Goal: Task Accomplishment & Management: Manage account settings

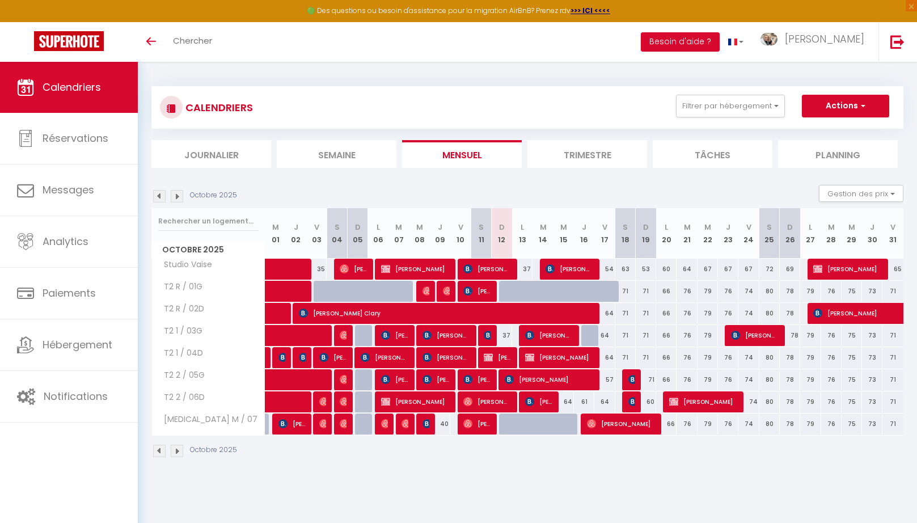
click at [160, 449] on img at bounding box center [159, 451] width 12 height 12
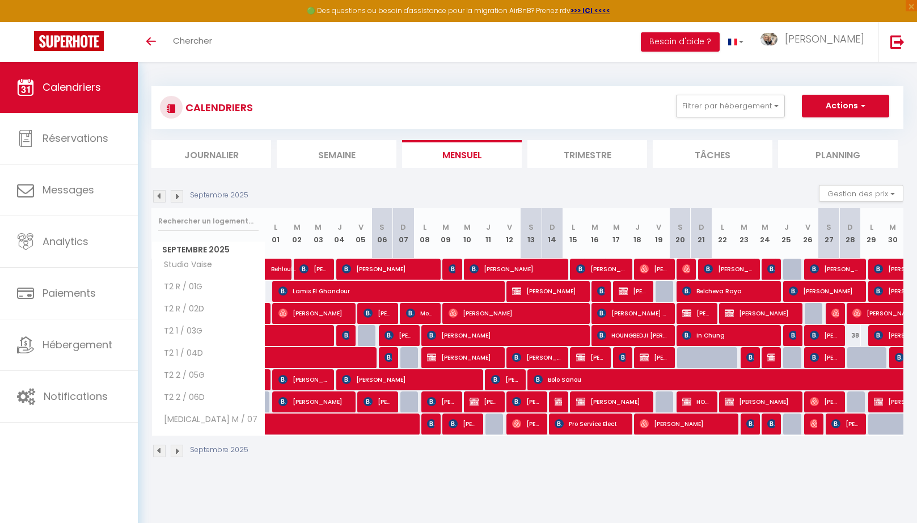
click at [298, 48] on div "Toggle menubar Chercher BUTTON Besoin d'aide ? Michel Paramètres Équipe" at bounding box center [495, 42] width 826 height 40
click at [307, 45] on div "Toggle menubar Chercher BUTTON Besoin d'aide ? Michel Paramètres Équipe" at bounding box center [495, 42] width 826 height 40
click at [198, 42] on span "Chercher" at bounding box center [192, 41] width 39 height 12
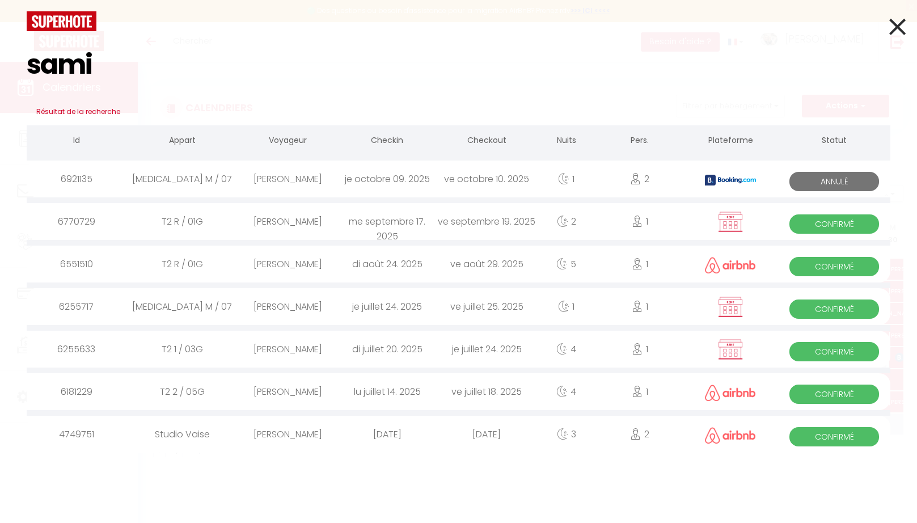
type input "sami"
click at [281, 219] on div "[PERSON_NAME]" at bounding box center [287, 221] width 99 height 37
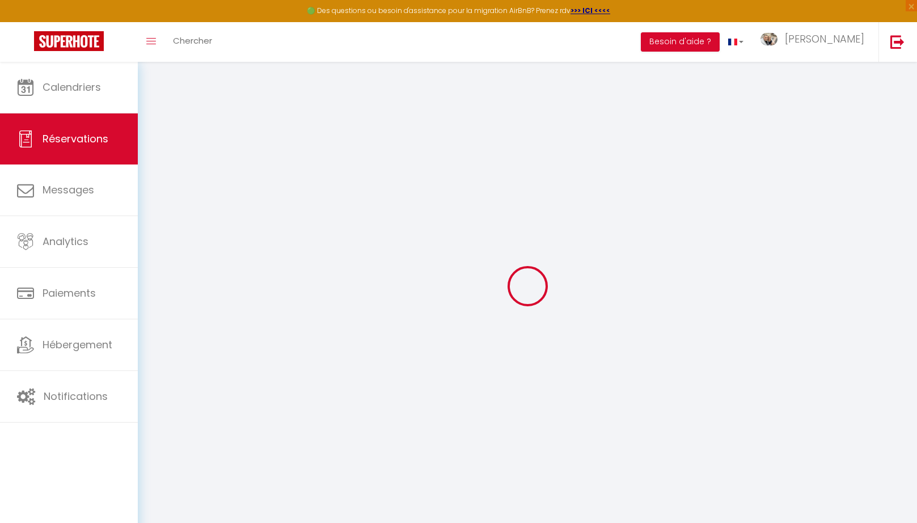
type input "Sami"
type input "Nbouhou"
type input "saminbh84000@outlook.fr"
type input "+33646559264"
select select "FR"
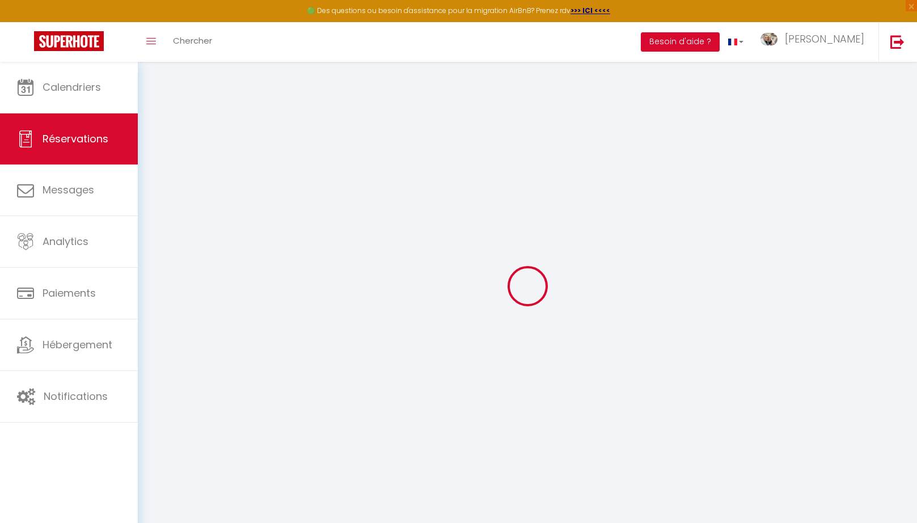
select select "55967"
select select "1"
type input "Mer 17 Septembre 2025"
select select
type input "Ven 19 Septembre 2025"
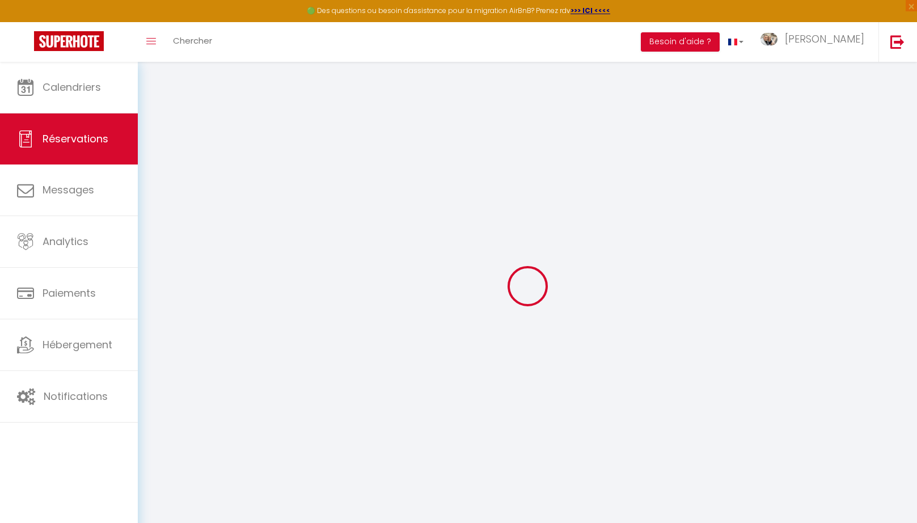
select select
type input "1"
select select "12"
select select "15"
type input "150"
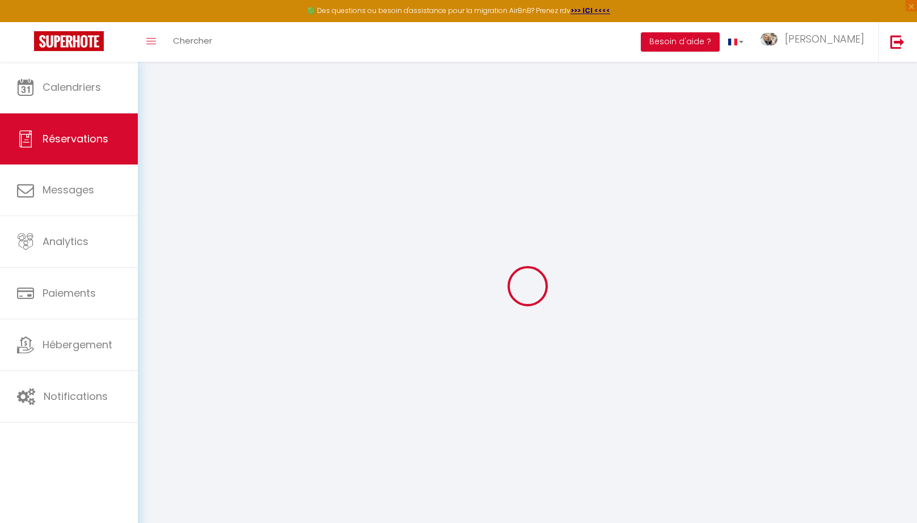
checkbox input "false"
type input "150"
type input "0"
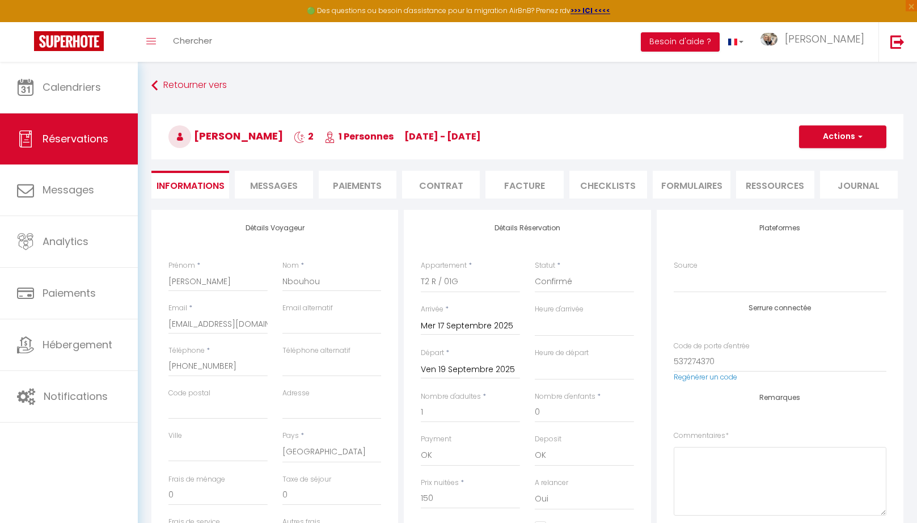
select select "11:00"
select select "15:00"
checkbox input "false"
click at [840, 138] on button "Actions" at bounding box center [842, 136] width 87 height 23
click at [828, 177] on link "Dupliquer" at bounding box center [832, 176] width 90 height 15
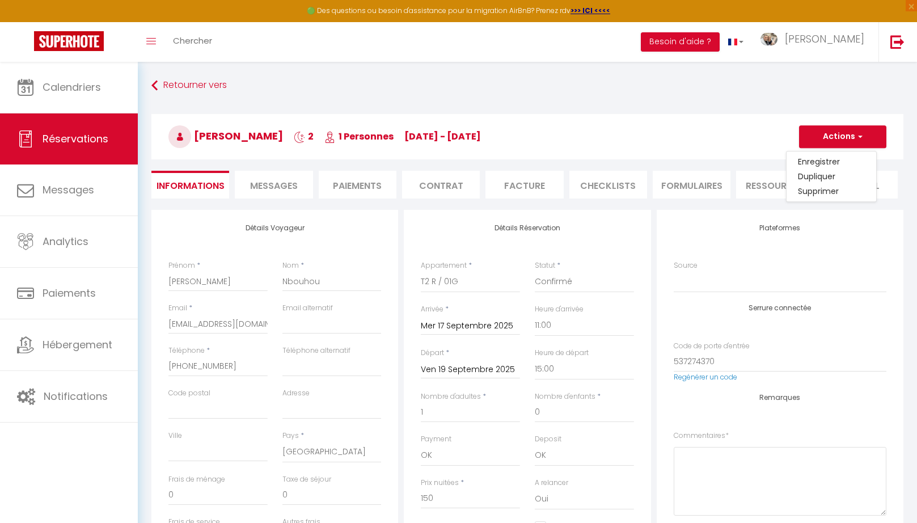
select select
checkbox input "false"
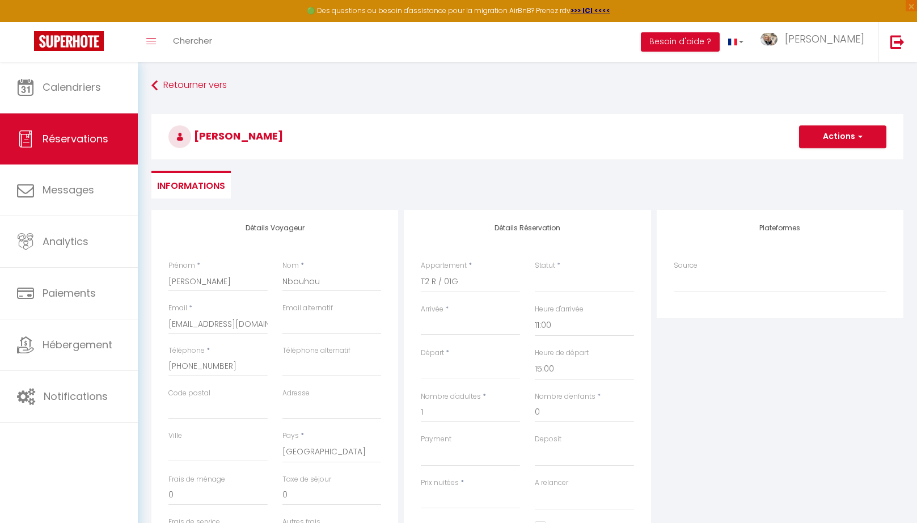
click at [451, 326] on input "Arrivée" at bounding box center [470, 326] width 99 height 15
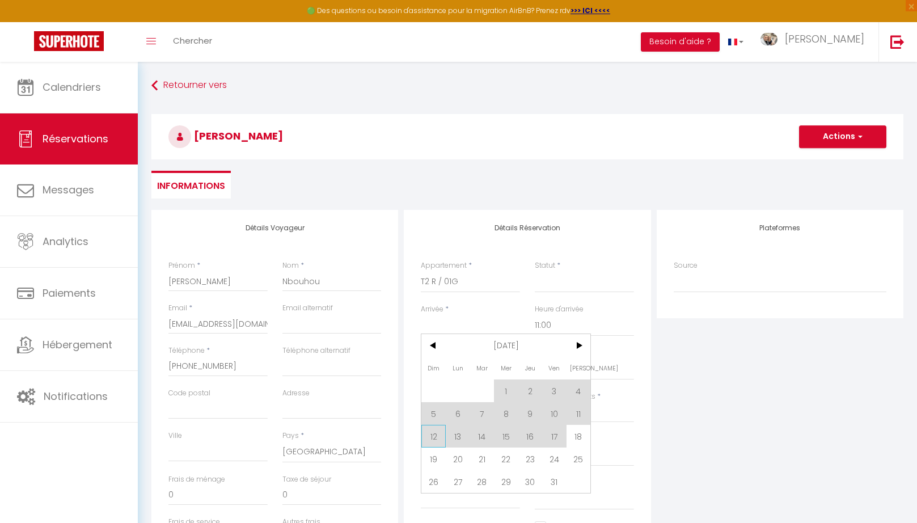
click at [434, 440] on span "12" at bounding box center [433, 436] width 24 height 23
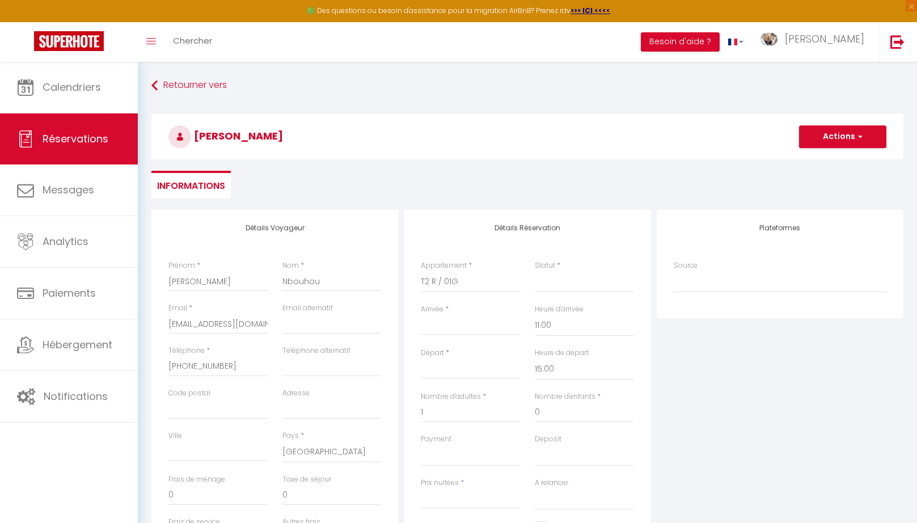
select select
type input "Dim 12 Octobre 2025"
type input "Lun 13 Octobre 2025"
select select
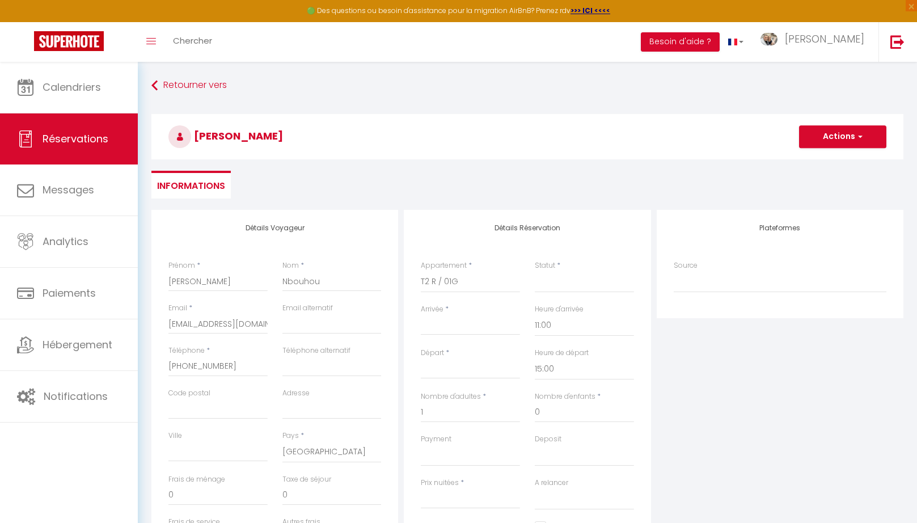
select select
checkbox input "false"
click at [457, 371] on input "Lun 13 Octobre 2025" at bounding box center [470, 369] width 99 height 15
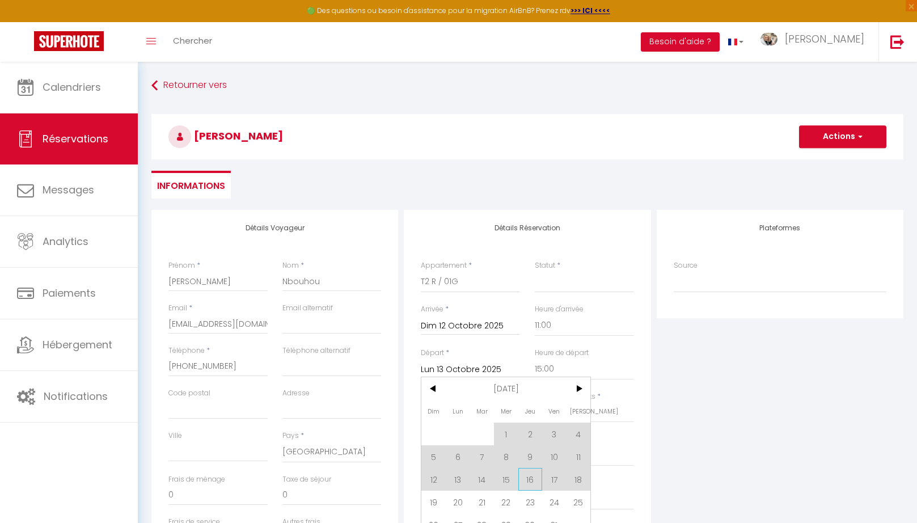
click at [532, 484] on span "16" at bounding box center [530, 479] width 24 height 23
select select
type input "Jeu 16 Octobre 2025"
select select
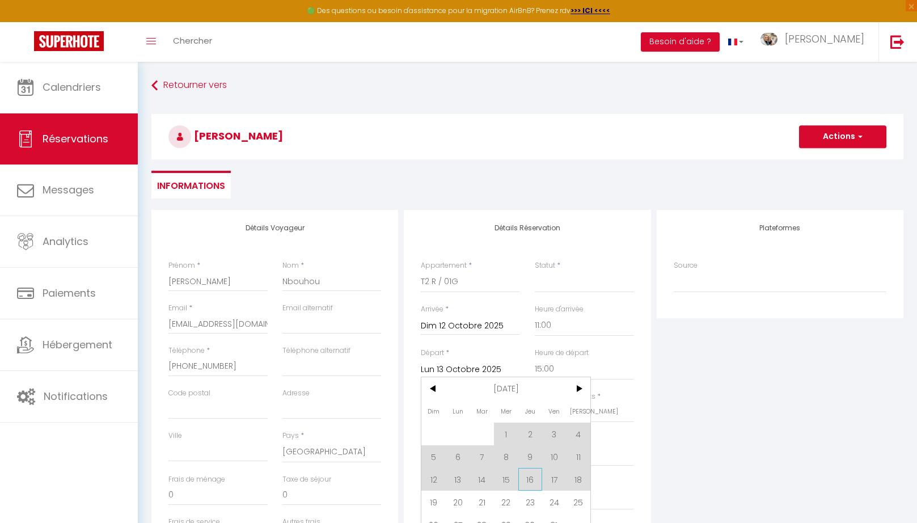
select select
checkbox input "false"
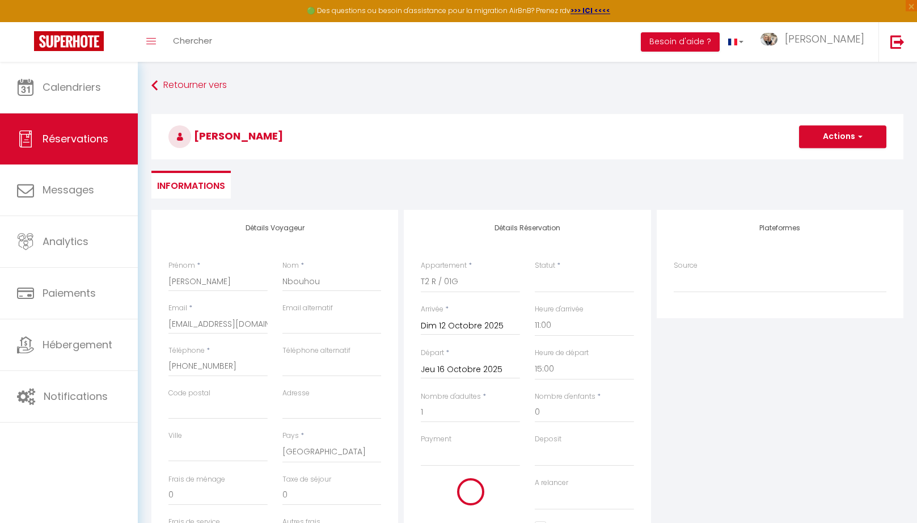
select select
type input "0"
select select
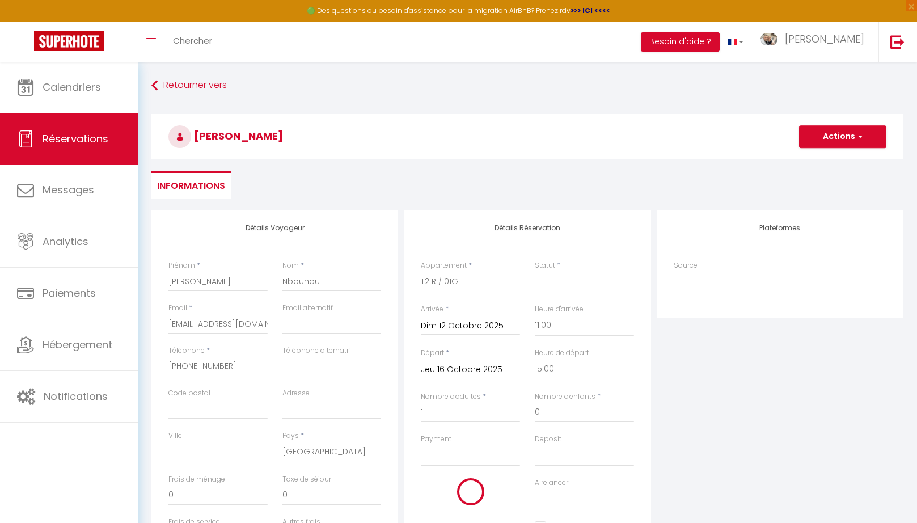
checkbox input "false"
select select "68784"
click option "[MEDICAL_DATA] M / 07" at bounding box center [0, 0] width 0 height 0
select select
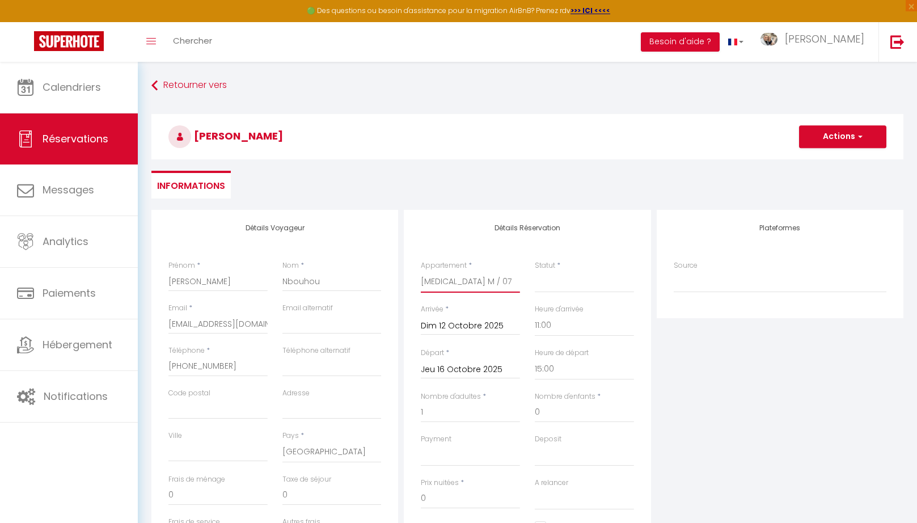
select select
checkbox input "false"
select select
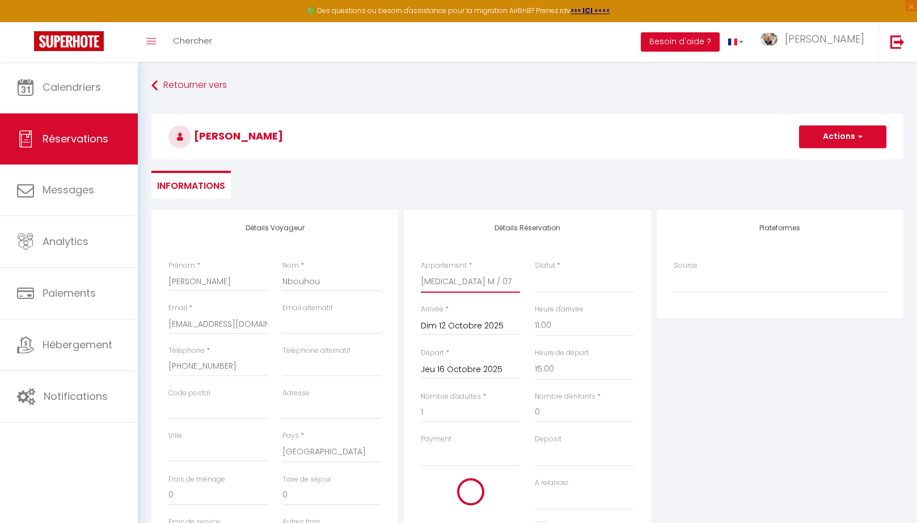
select select
checkbox input "false"
select select
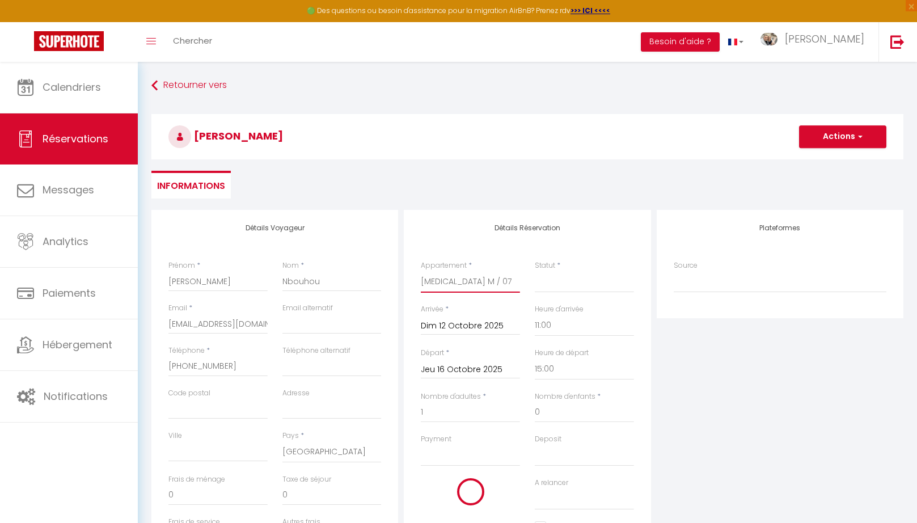
select select
checkbox input "false"
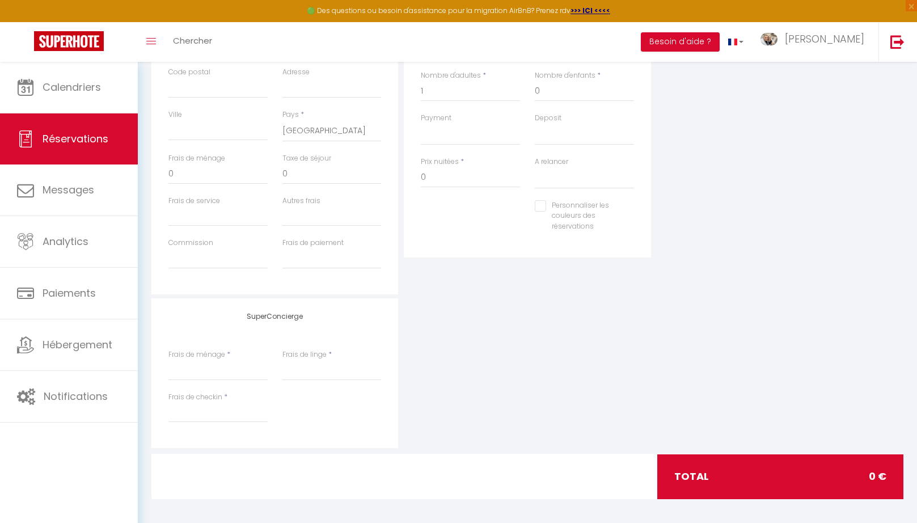
scroll to position [325, 0]
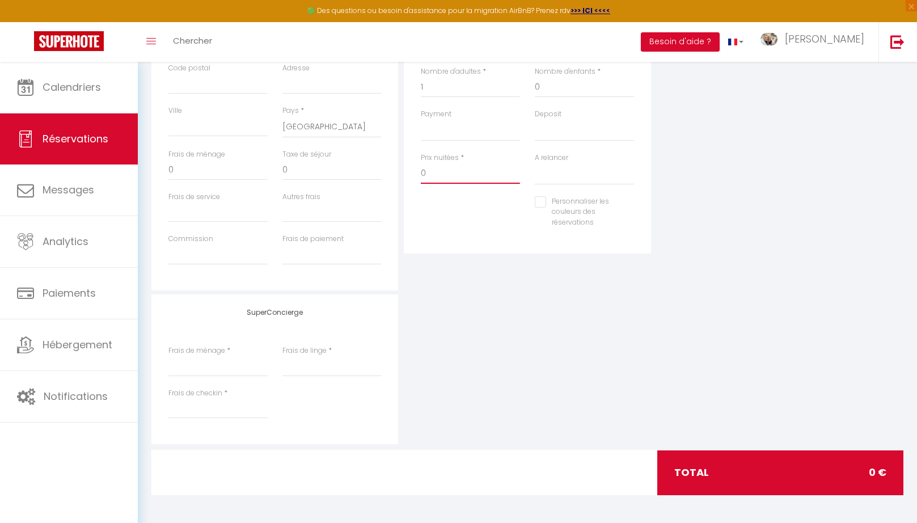
drag, startPoint x: 447, startPoint y: 175, endPoint x: 437, endPoint y: 175, distance: 10.8
click at [437, 175] on input "0" at bounding box center [470, 173] width 99 height 20
type input "280"
click at [537, 310] on div "SuperConcierge Frais de ménage * Frais de linge * Frais de checkin *" at bounding box center [528, 369] width 758 height 150
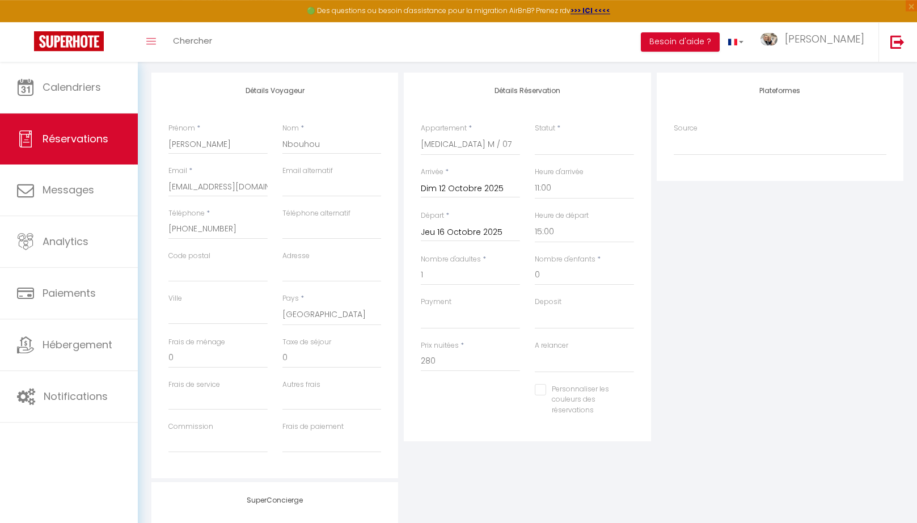
scroll to position [0, 0]
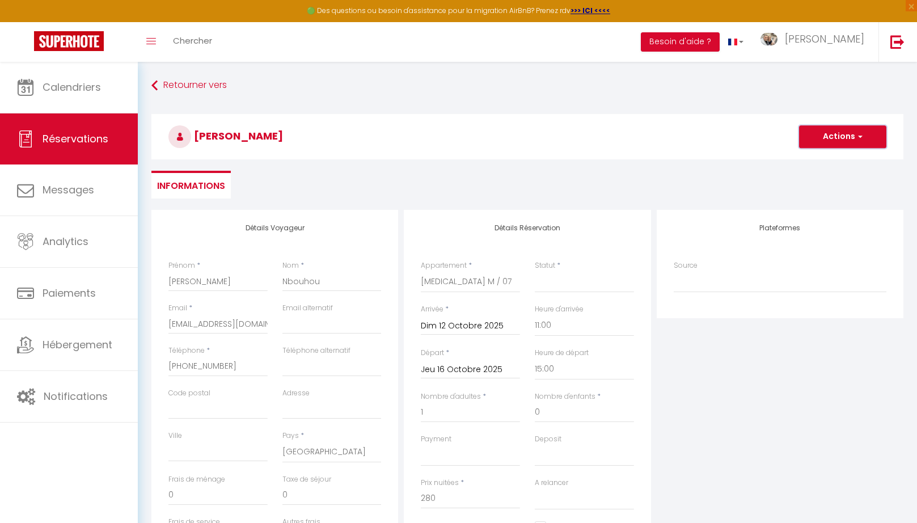
click at [861, 141] on span "button" at bounding box center [858, 137] width 7 height 10
click at [535, 271] on select "Confirmé Non Confirmé Annulé Annulé par le voyageur No Show Request" at bounding box center [584, 282] width 99 height 22
select select "1"
click option "Confirmé" at bounding box center [0, 0] width 0 height 0
select select
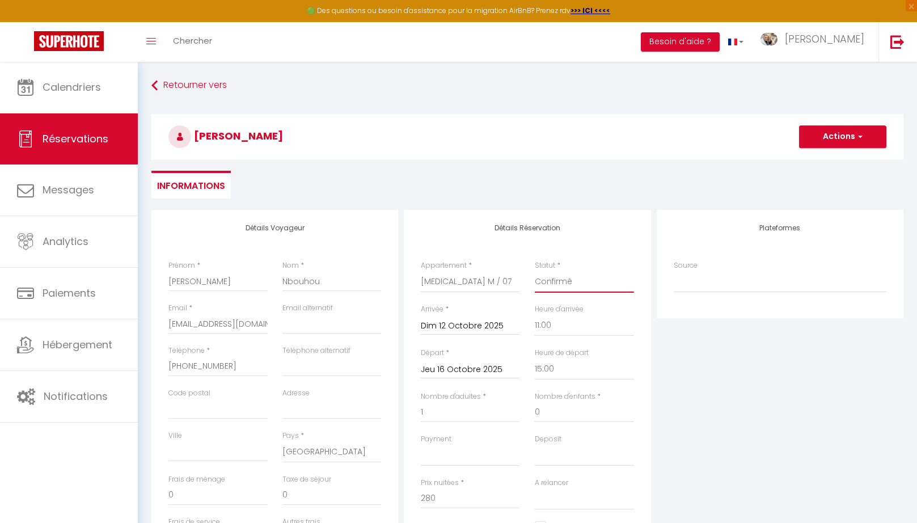
select select
checkbox input "false"
click at [845, 140] on button "Actions" at bounding box center [842, 136] width 87 height 23
click at [833, 162] on link "Enregistrer" at bounding box center [832, 161] width 90 height 15
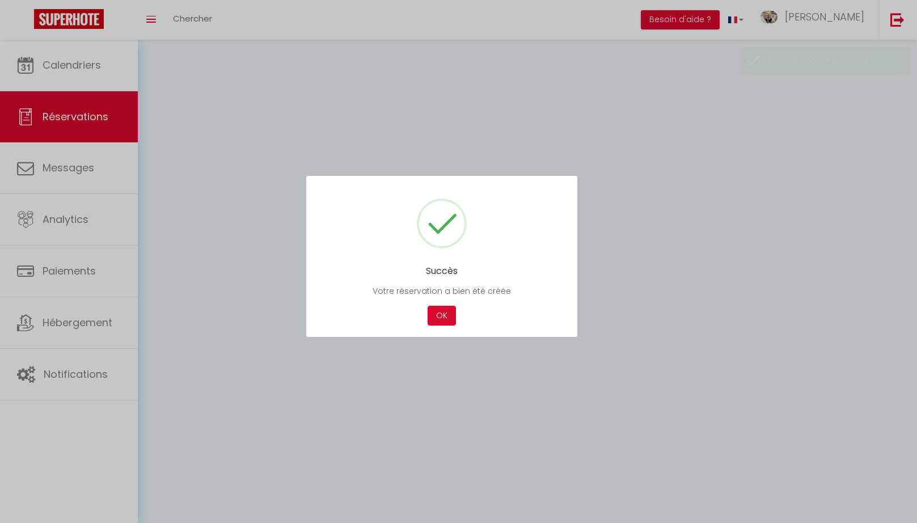
select select "no_show"
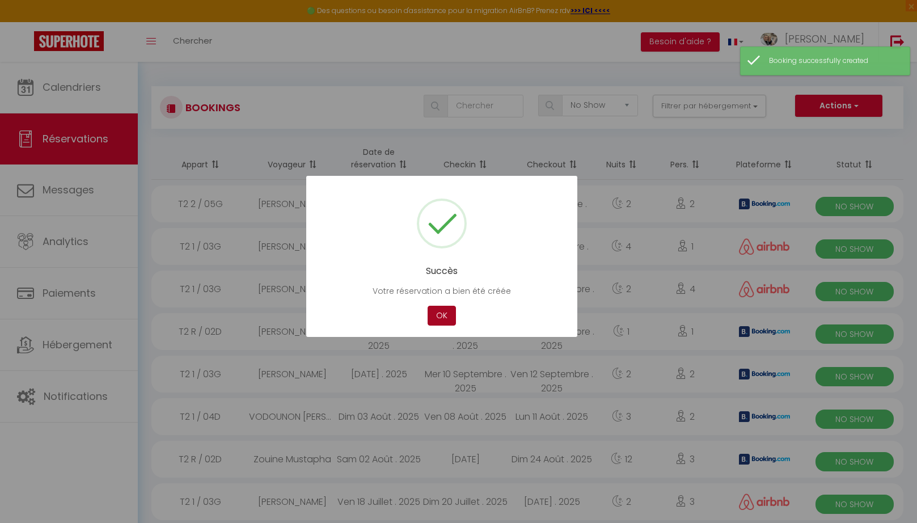
click at [446, 315] on button "OK" at bounding box center [442, 316] width 28 height 20
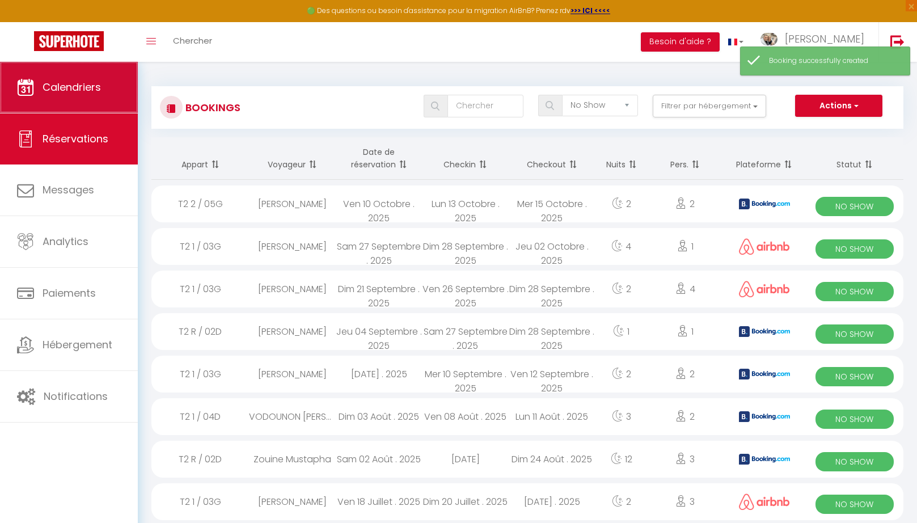
click at [102, 106] on link "Calendriers" at bounding box center [69, 87] width 138 height 51
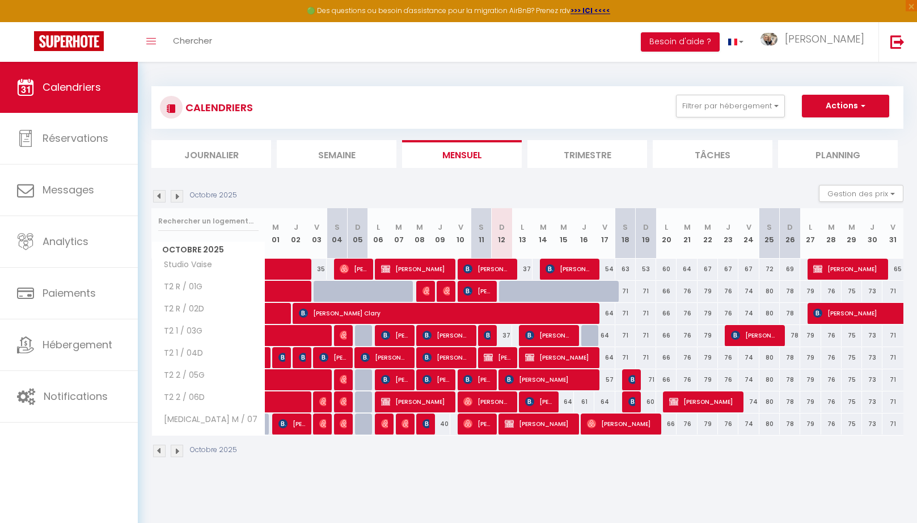
click at [546, 425] on span "[PERSON_NAME]" at bounding box center [539, 424] width 68 height 22
select select "OK"
select select "KO"
select select "0"
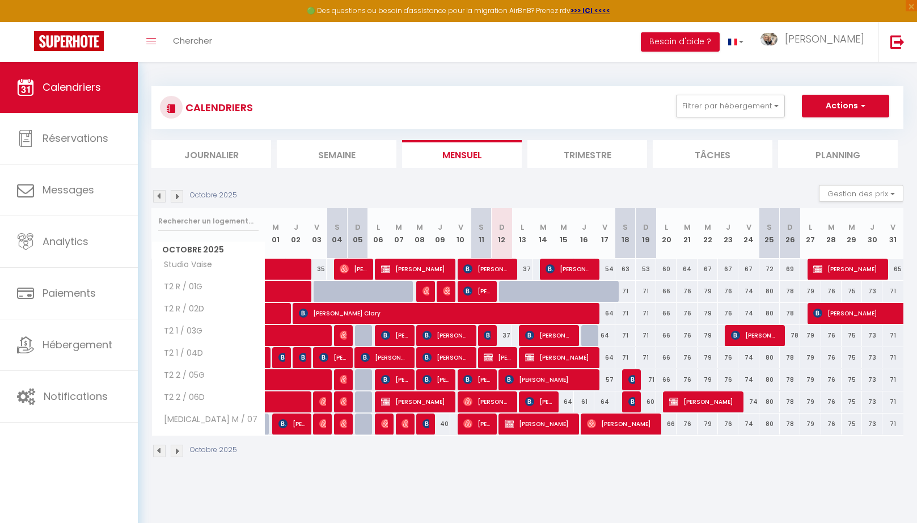
select select "1"
select select
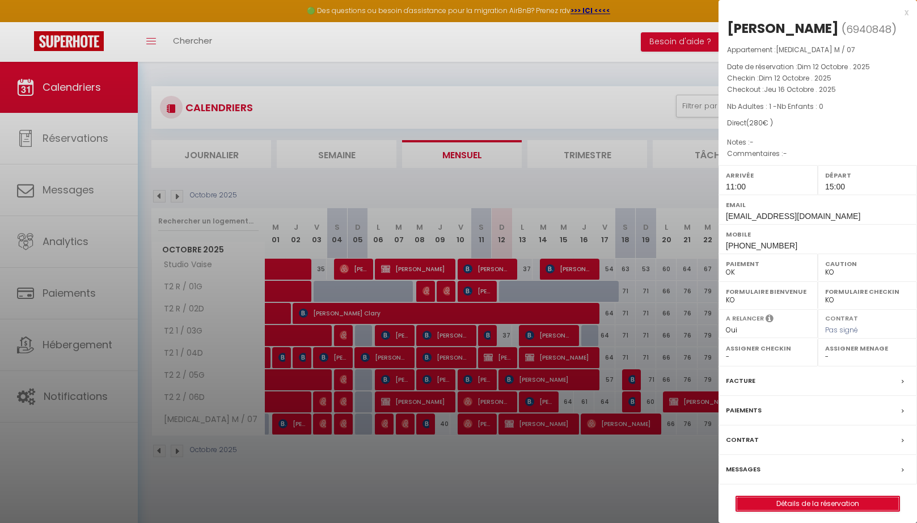
click at [812, 498] on link "Détails de la réservation" at bounding box center [817, 503] width 163 height 15
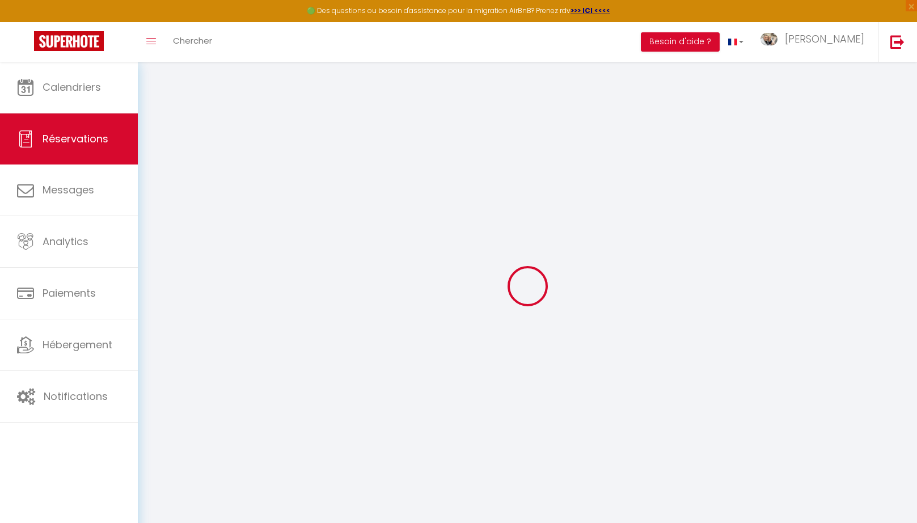
type input "Sami"
type input "Nbouhou"
type input "saminbh84000@outlook.fr"
type input "+33646559264"
select select "FR"
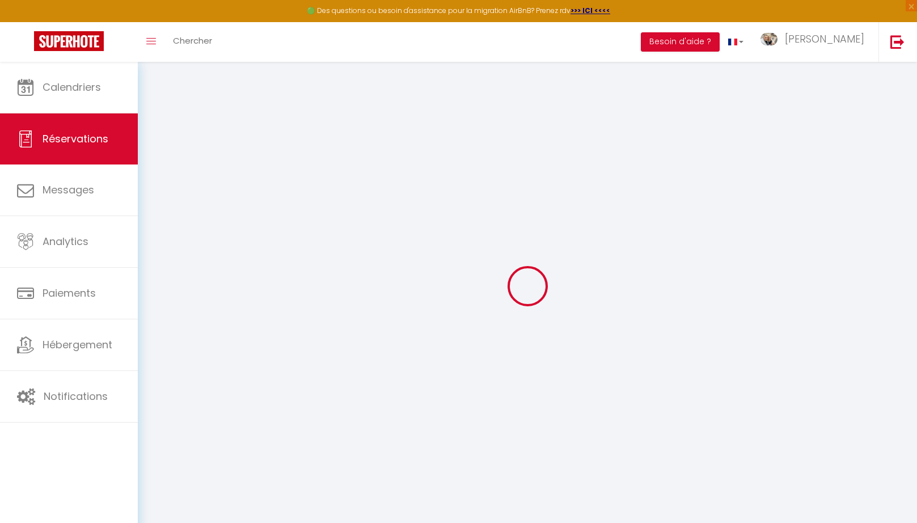
select select "68784"
select select "1"
type input "Dim 12 Octobre 2025"
select select
type input "Jeu 16 Octobre 2025"
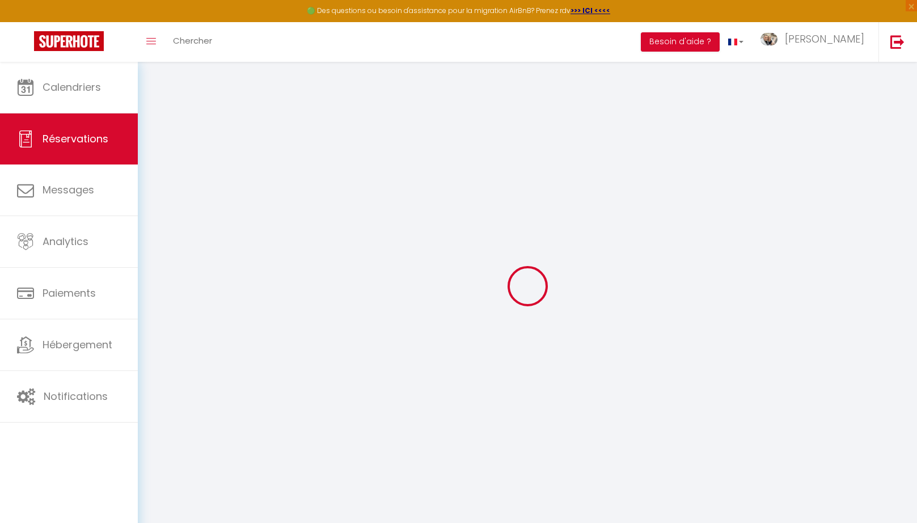
select select
type input "1"
select select "12"
select select
type input "280"
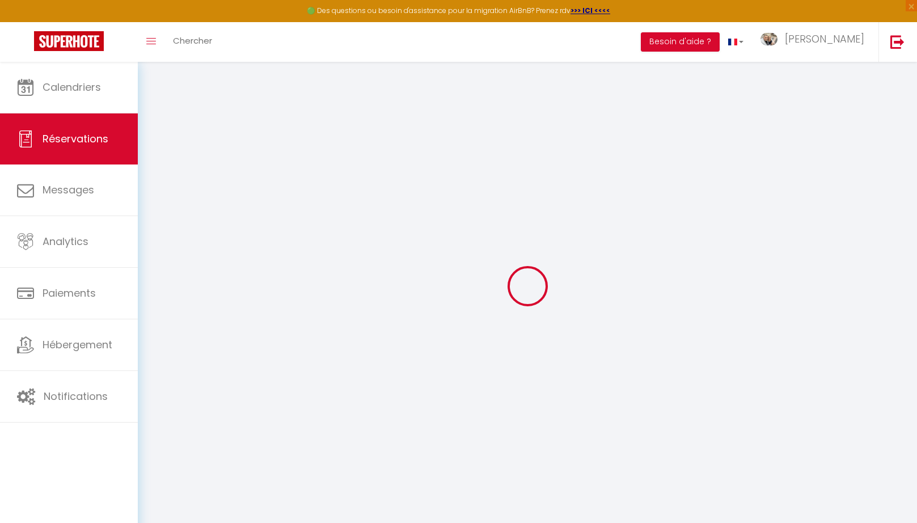
checkbox input "false"
type input "0"
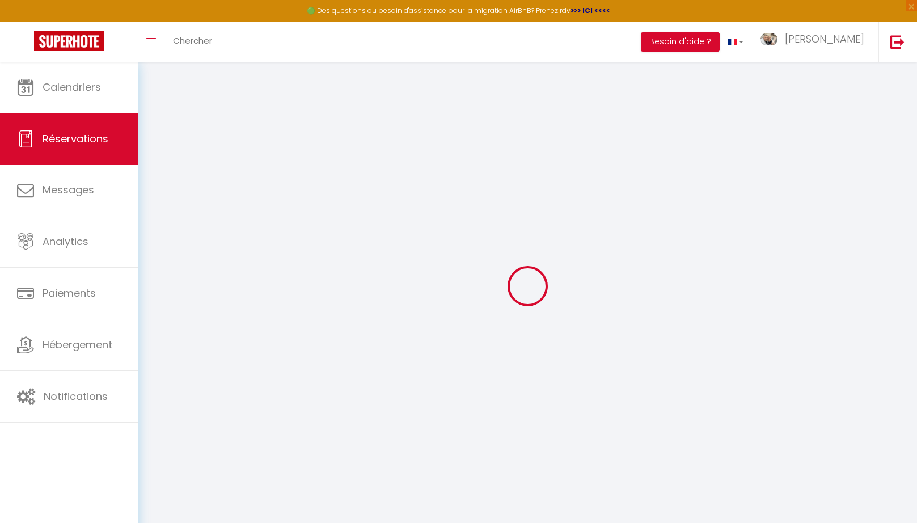
select select
select select "14"
checkbox input "false"
select select
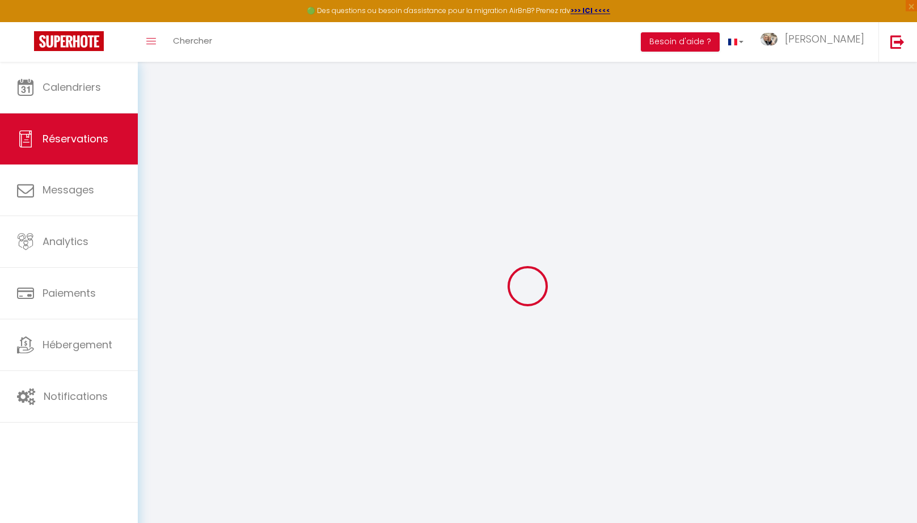
select select
checkbox input "false"
select select
checkbox input "false"
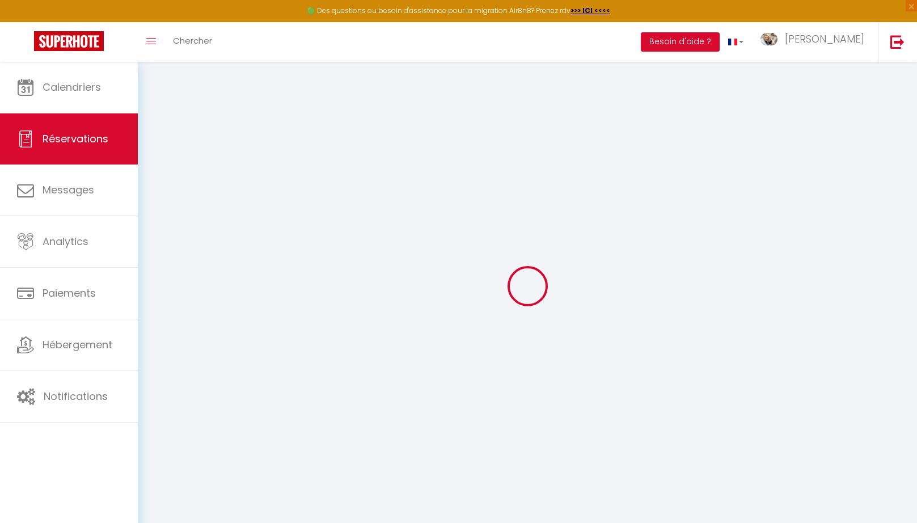
select select
checkbox input "false"
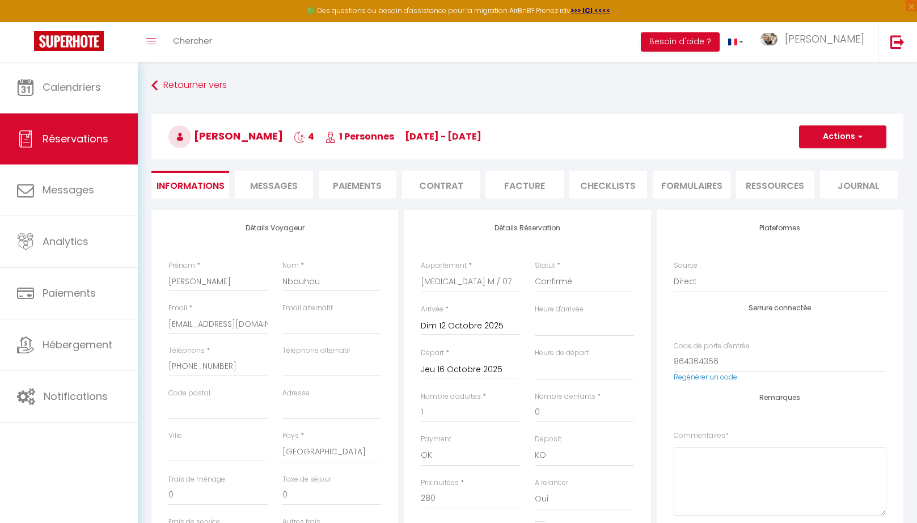
select select
checkbox input "false"
select select "11:00"
select select "15:00"
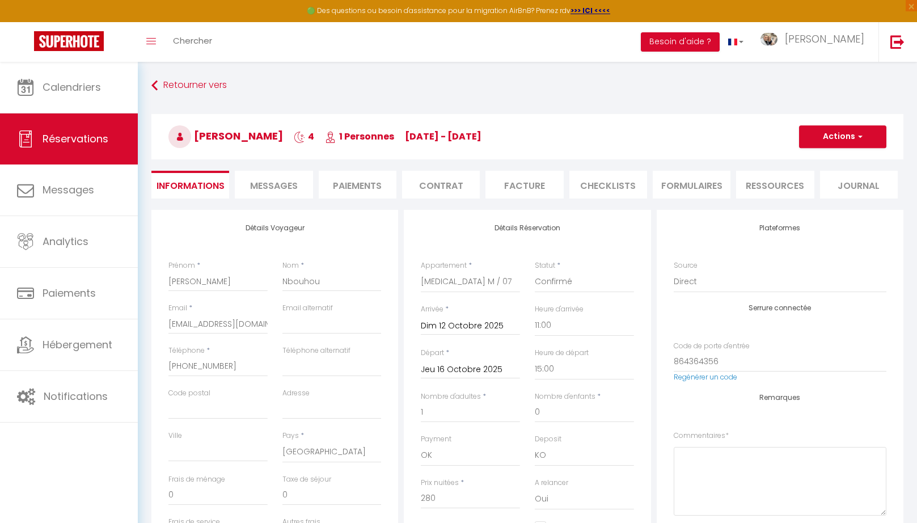
click at [276, 188] on span "Messages" at bounding box center [274, 185] width 48 height 13
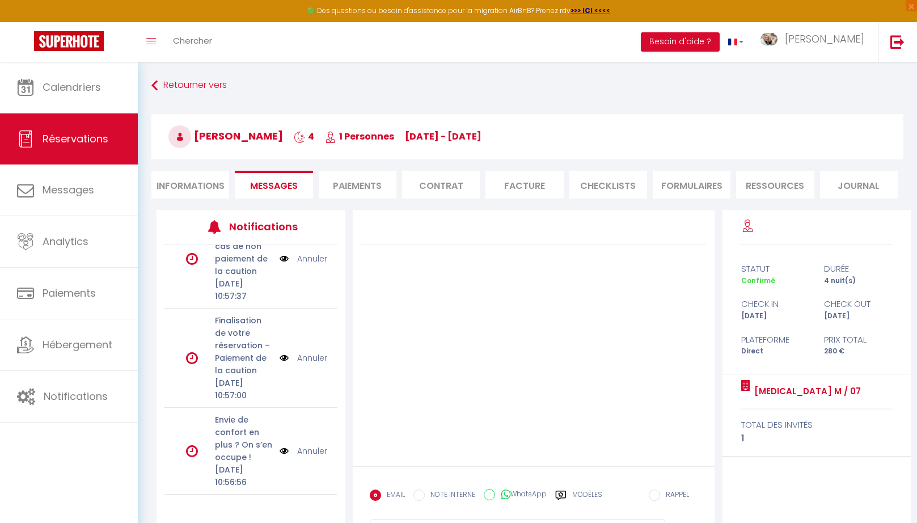
scroll to position [584, 0]
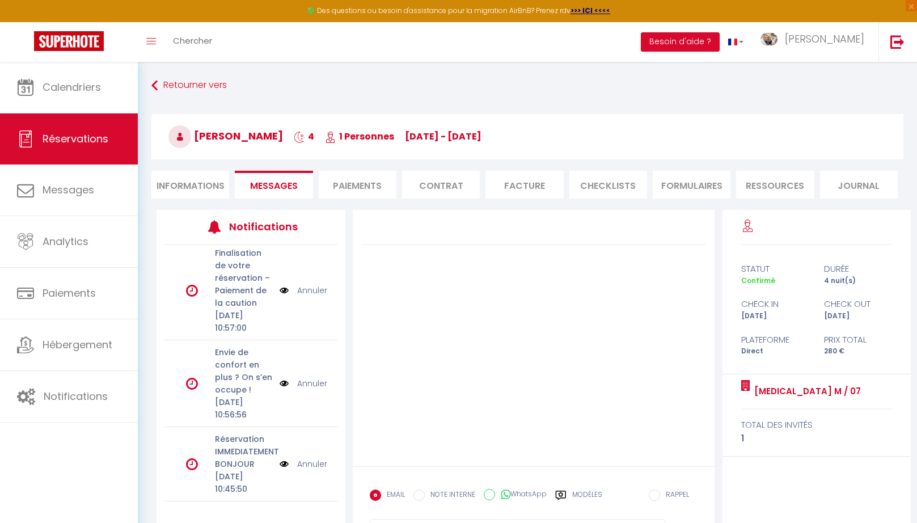
click at [317, 377] on link "Annuler" at bounding box center [312, 383] width 30 height 12
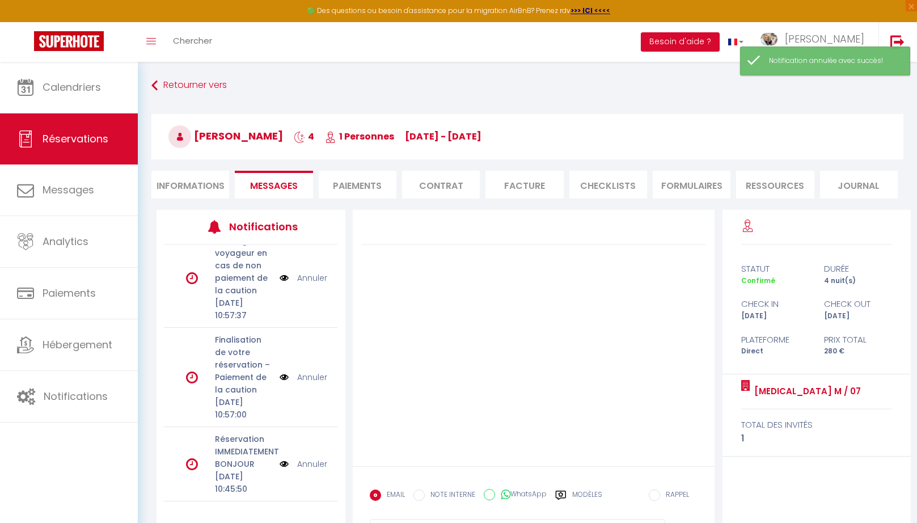
click at [180, 184] on li "Informations" at bounding box center [190, 185] width 78 height 28
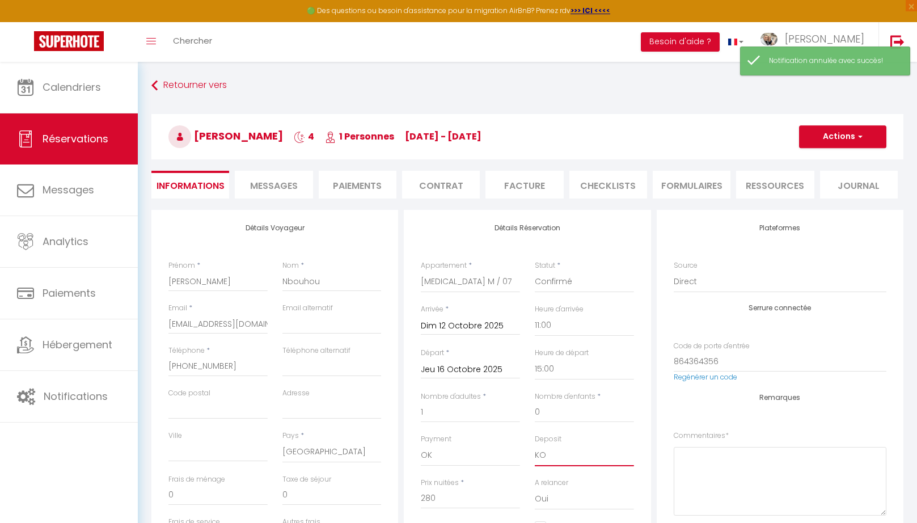
select select "15"
click option "OK" at bounding box center [0, 0] width 0 height 0
checkbox input "false"
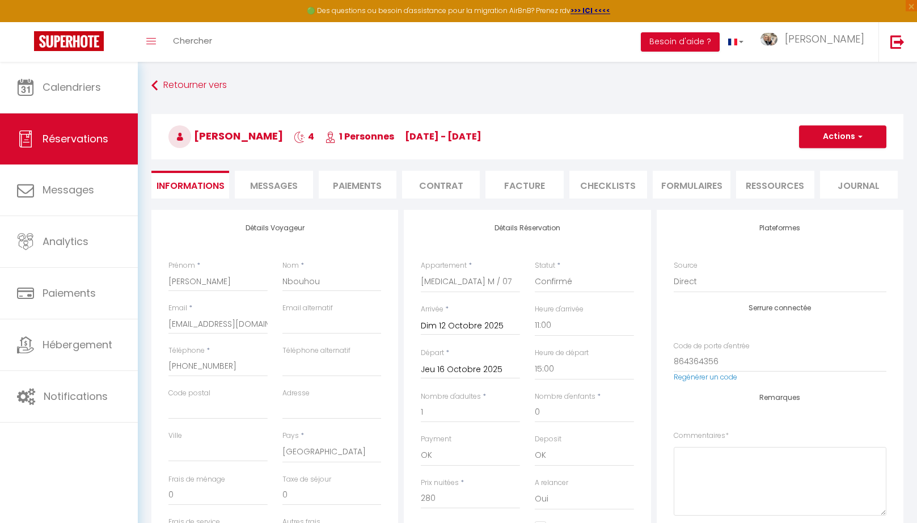
click at [264, 183] on span "Messages" at bounding box center [274, 185] width 48 height 13
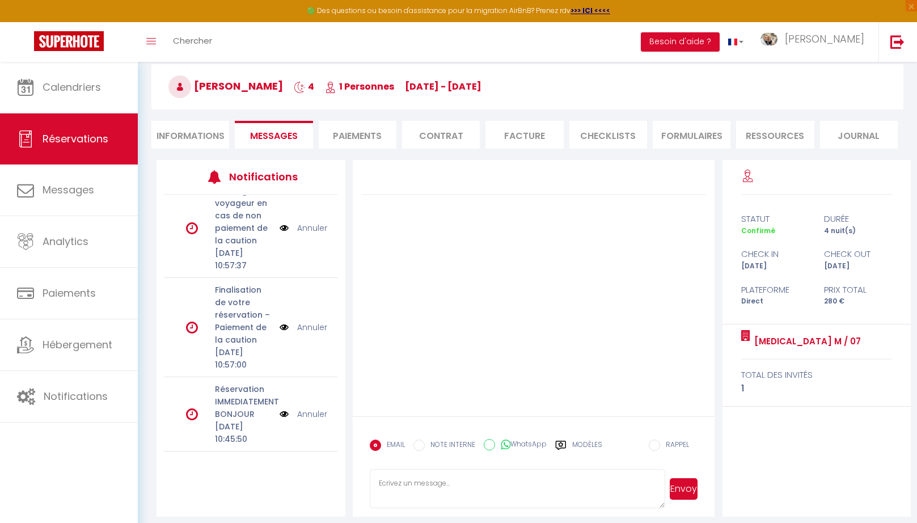
scroll to position [61, 0]
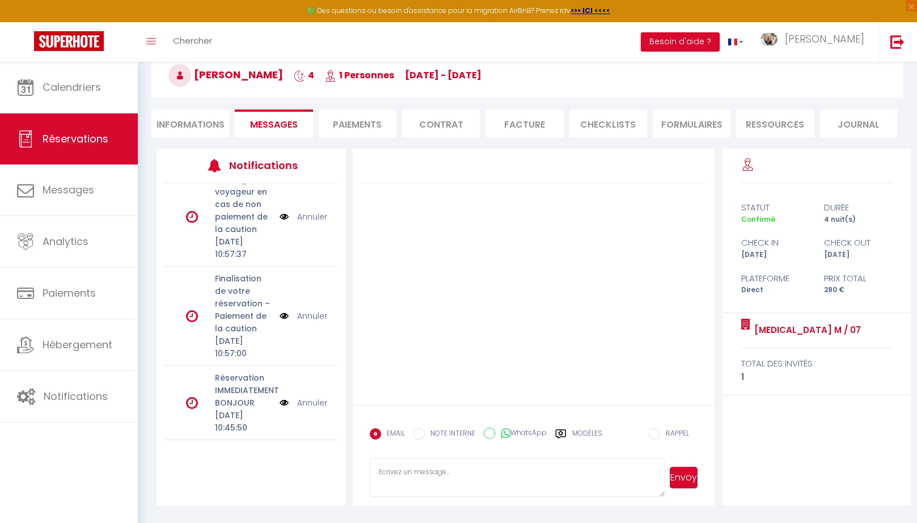
click at [314, 310] on link "Annuler" at bounding box center [312, 316] width 30 height 12
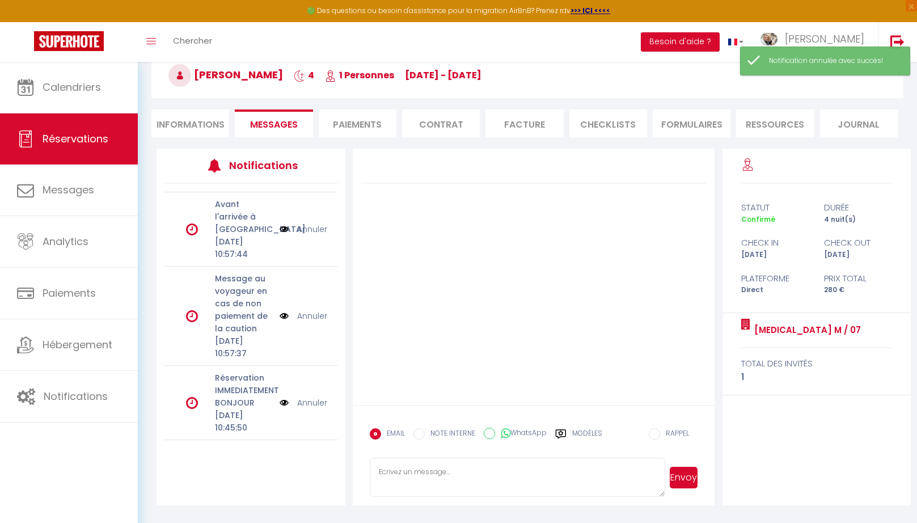
click at [314, 310] on link "Annuler" at bounding box center [312, 316] width 30 height 12
click at [315, 322] on link "Annuler" at bounding box center [312, 328] width 30 height 12
click at [312, 310] on link "Annuler" at bounding box center [312, 316] width 30 height 12
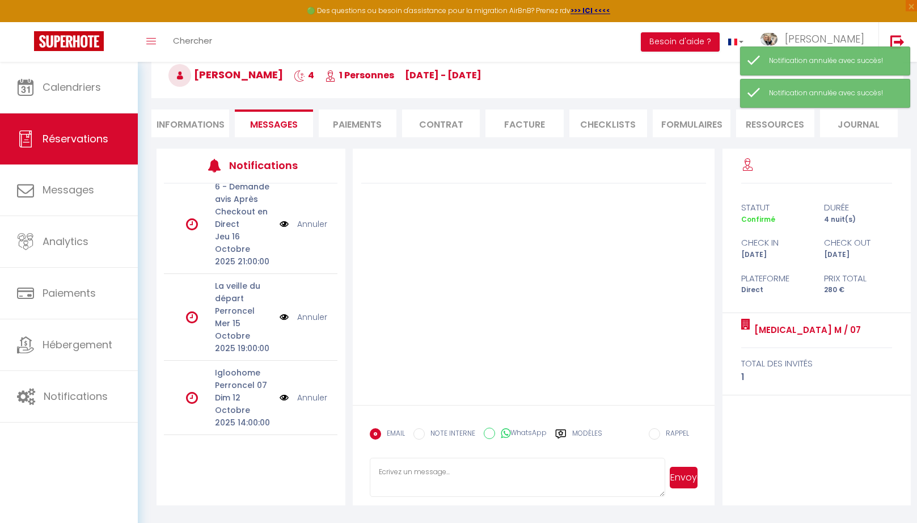
scroll to position [0, 0]
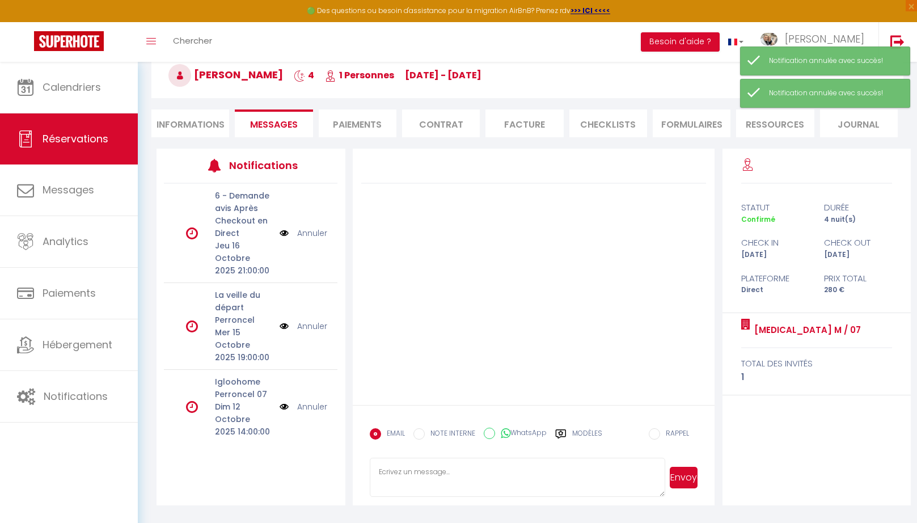
click at [313, 233] on link "Annuler" at bounding box center [312, 233] width 30 height 12
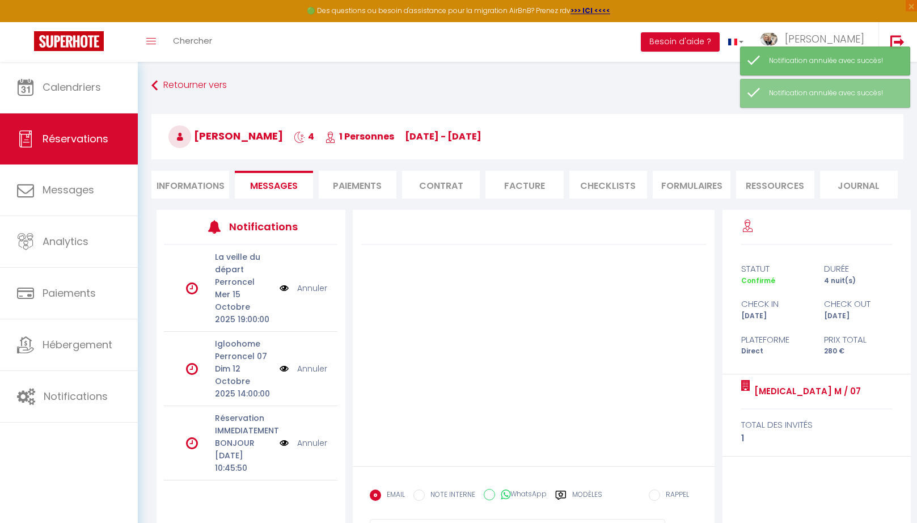
scroll to position [61, 0]
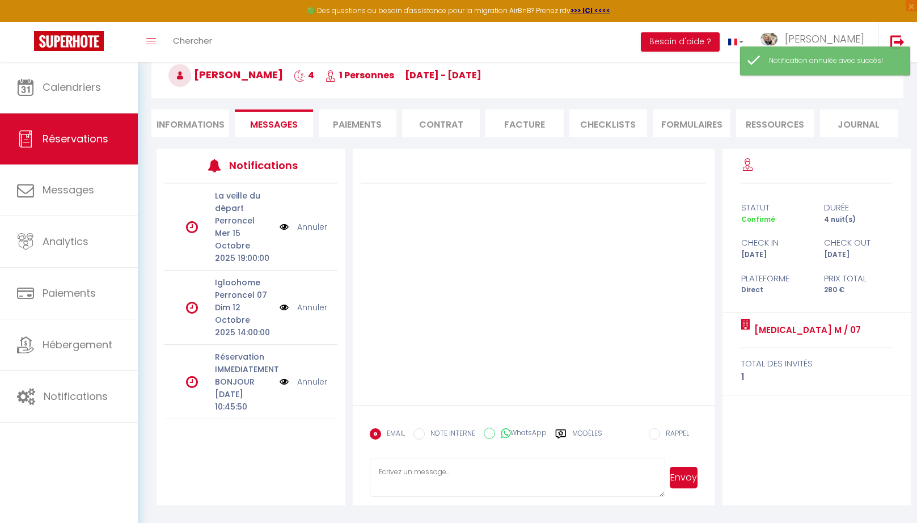
click at [198, 120] on li "Informations" at bounding box center [190, 123] width 78 height 28
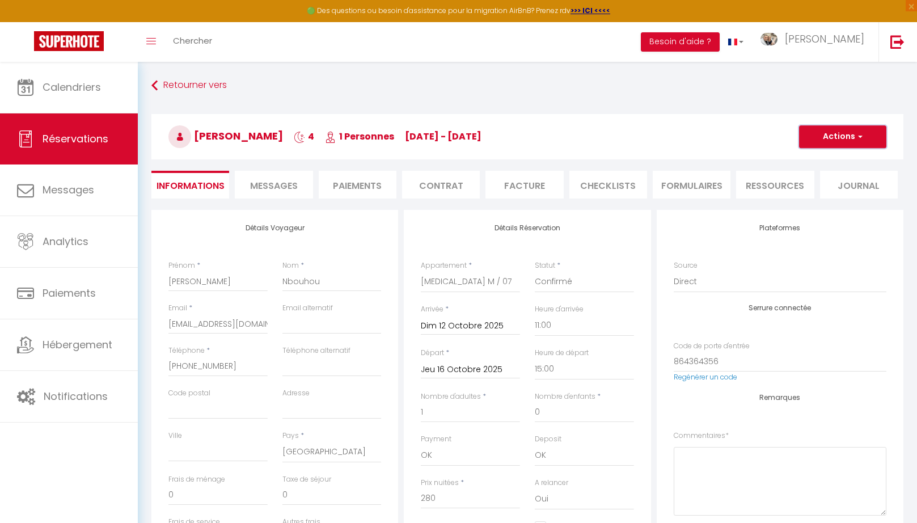
click at [856, 136] on span "button" at bounding box center [858, 137] width 7 height 10
click at [834, 161] on link "Enregistrer" at bounding box center [832, 161] width 90 height 15
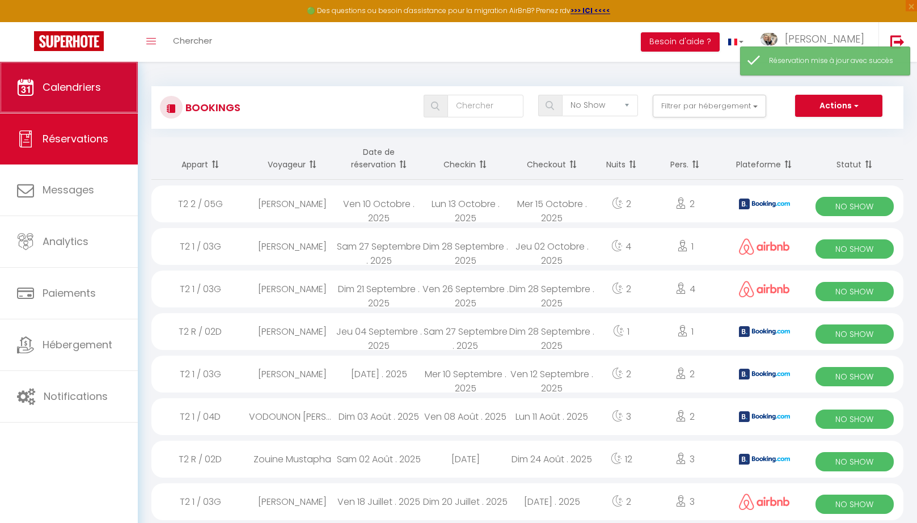
click at [40, 94] on link "Calendriers" at bounding box center [69, 87] width 138 height 51
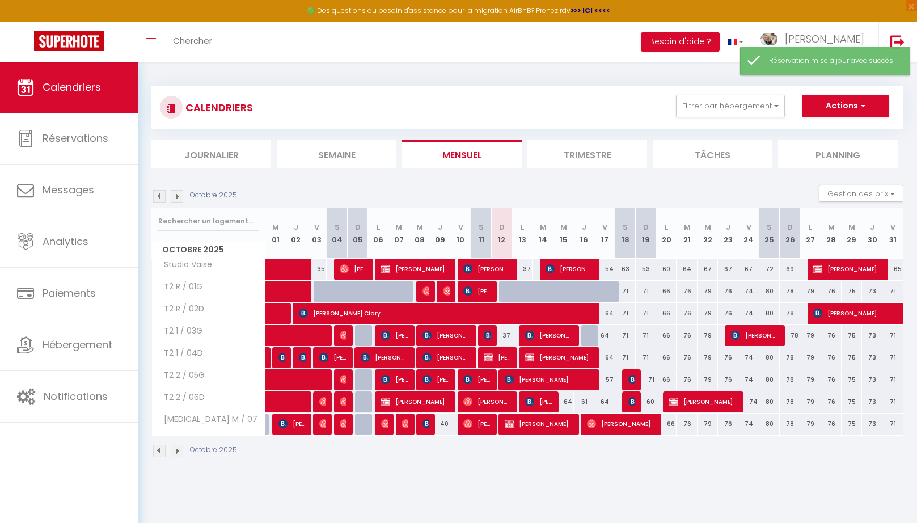
click at [523, 425] on span "[PERSON_NAME]" at bounding box center [539, 424] width 68 height 22
select select "OK"
select select "0"
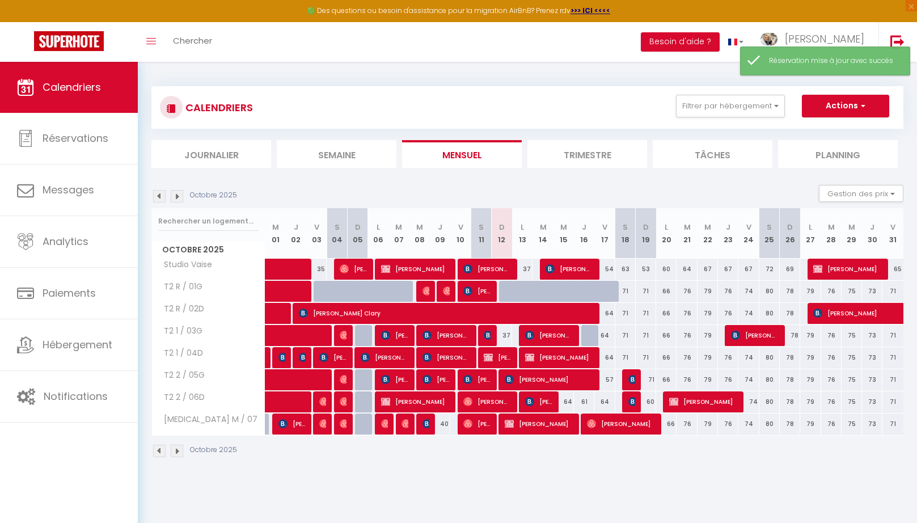
select select "1"
select select
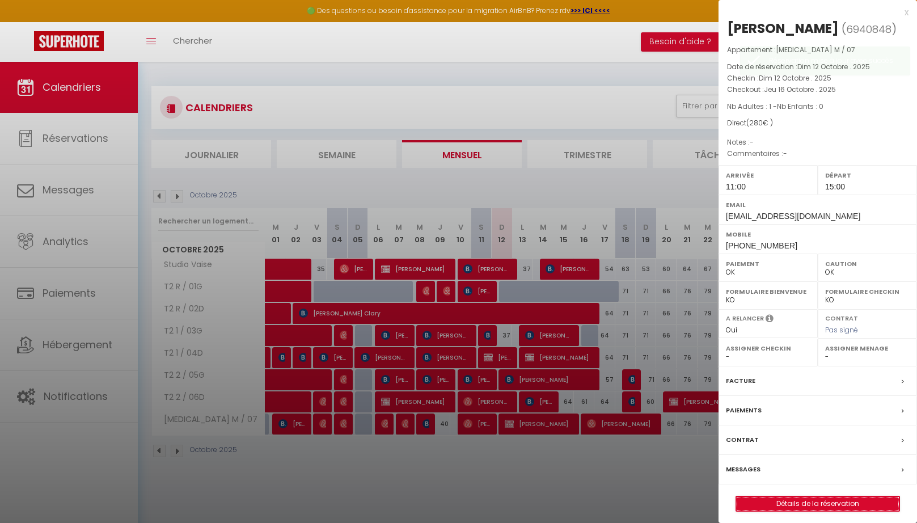
click at [781, 501] on link "Détails de la réservation" at bounding box center [817, 503] width 163 height 15
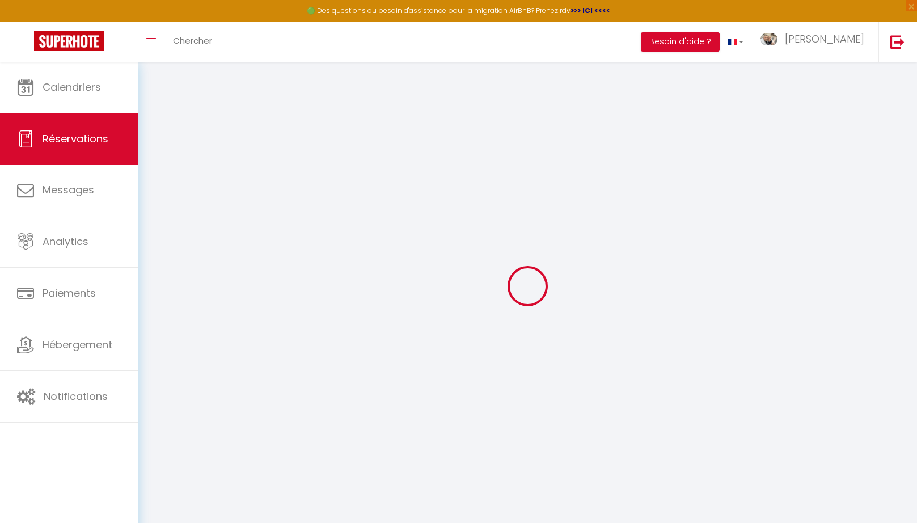
type input "Sami"
type input "Nbouhou"
type input "saminbh84000@outlook.fr"
type input "+33646559264"
select select "FR"
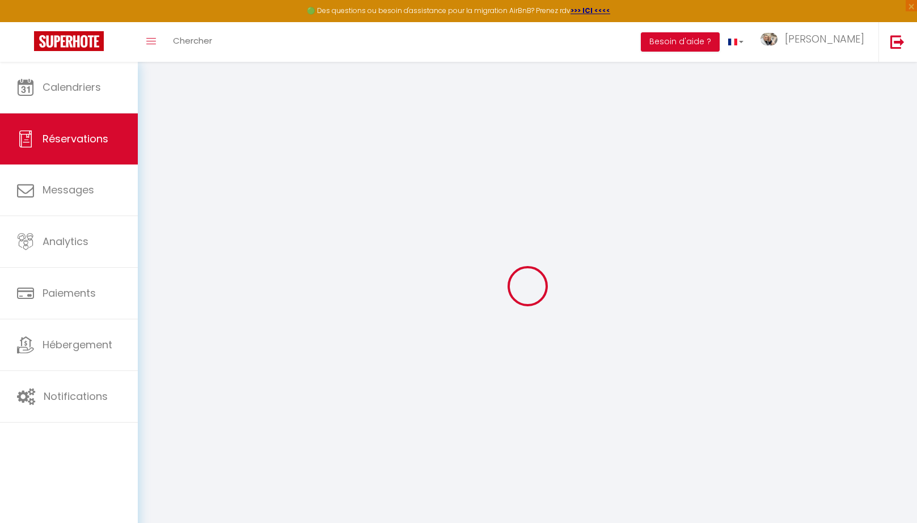
select select "68784"
select select "1"
type input "Dim 12 Octobre 2025"
select select
type input "Jeu 16 Octobre 2025"
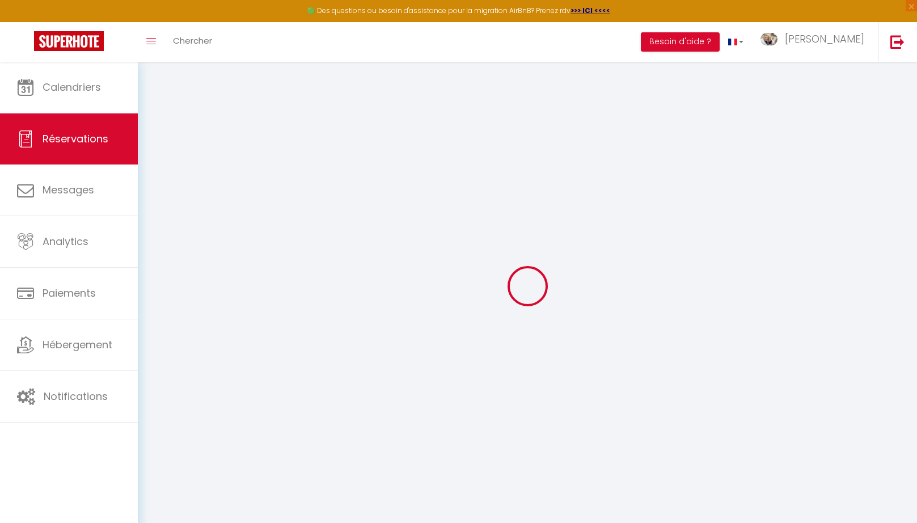
select select
type input "1"
select select "12"
select select
type input "280"
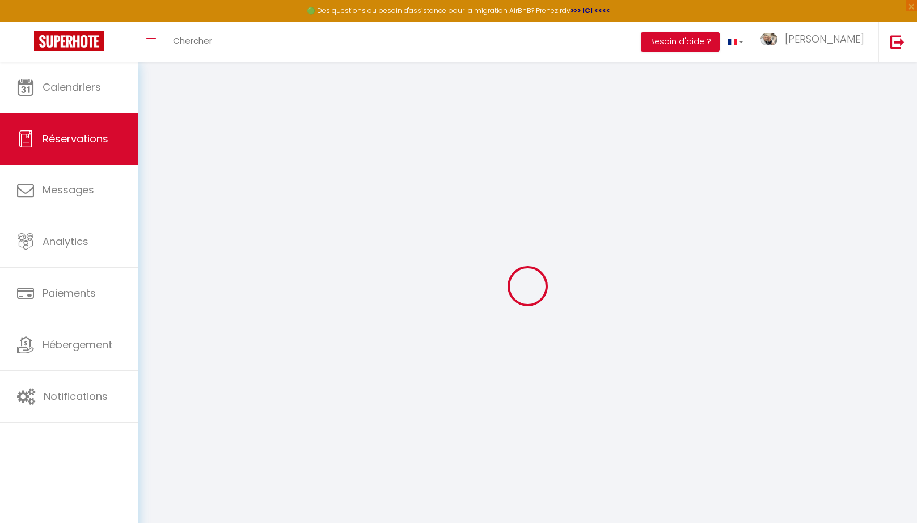
checkbox input "false"
type input "0"
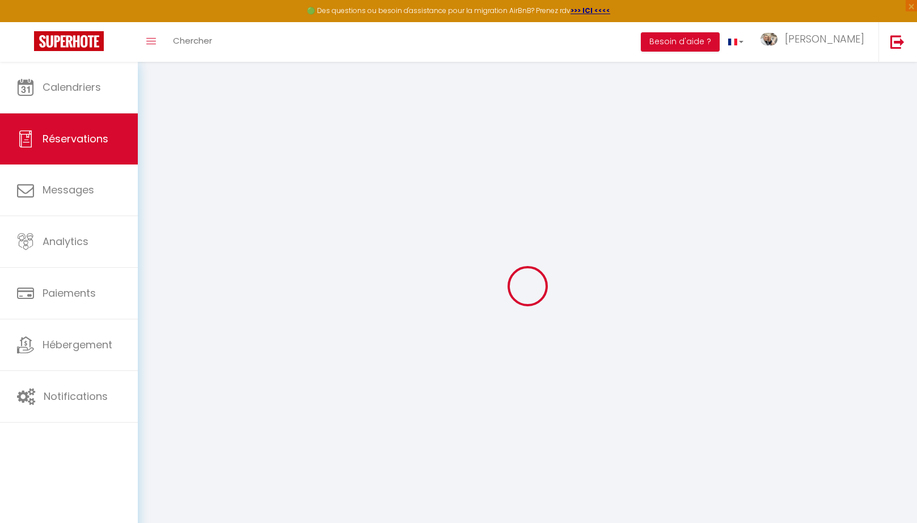
select select
select select "15"
checkbox input "false"
select select
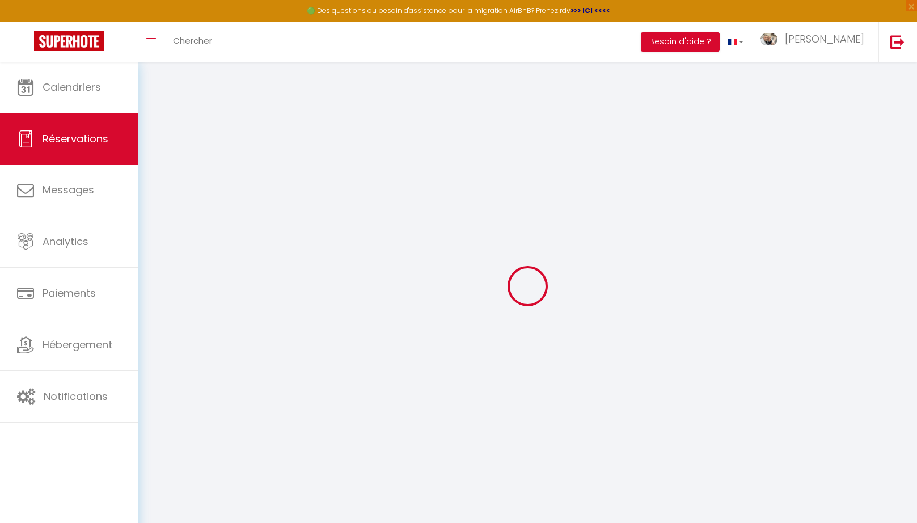
select select
checkbox input "false"
select select
checkbox input "false"
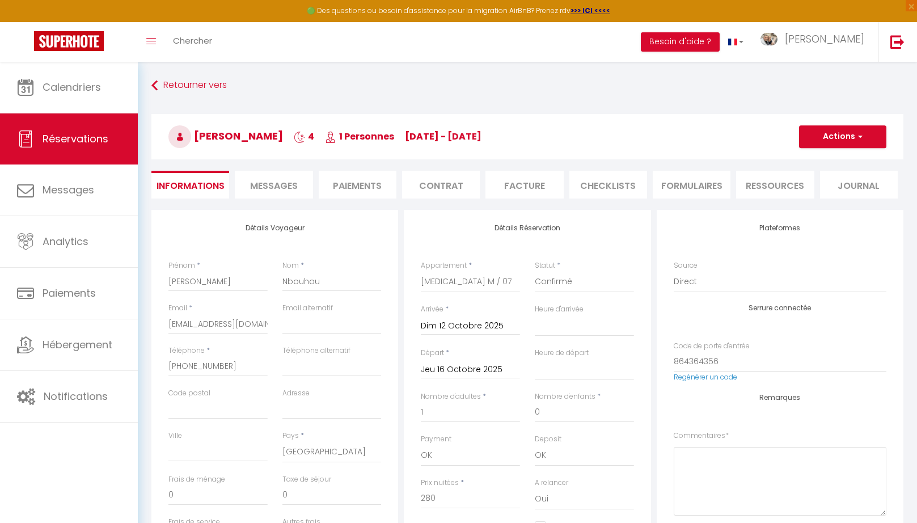
select select
checkbox input "false"
select select
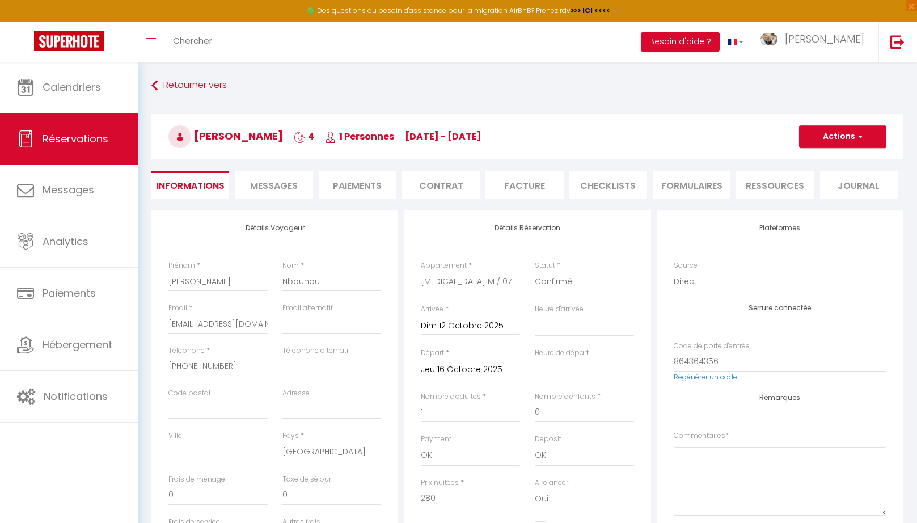
checkbox input "false"
select select "11:00"
select select "15:00"
click at [157, 91] on icon at bounding box center [154, 85] width 6 height 20
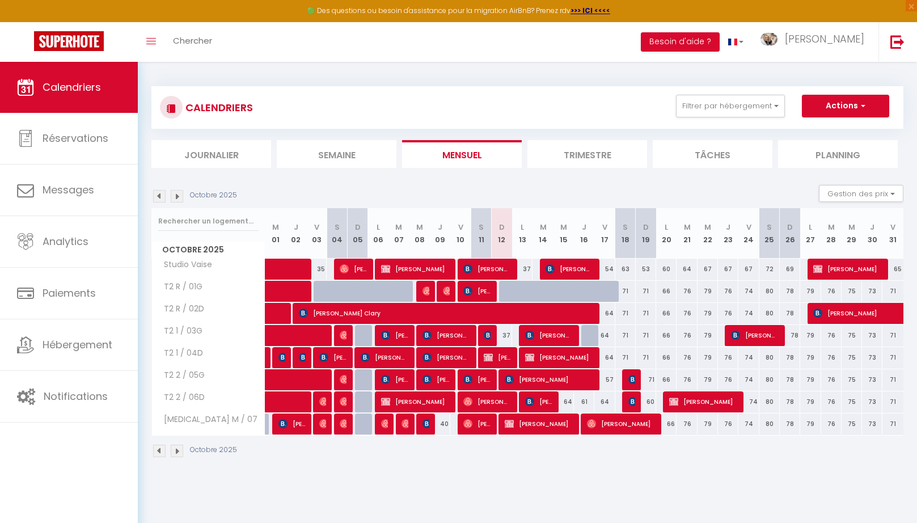
click at [530, 420] on span "[PERSON_NAME]" at bounding box center [539, 424] width 68 height 22
select select "OK"
select select "0"
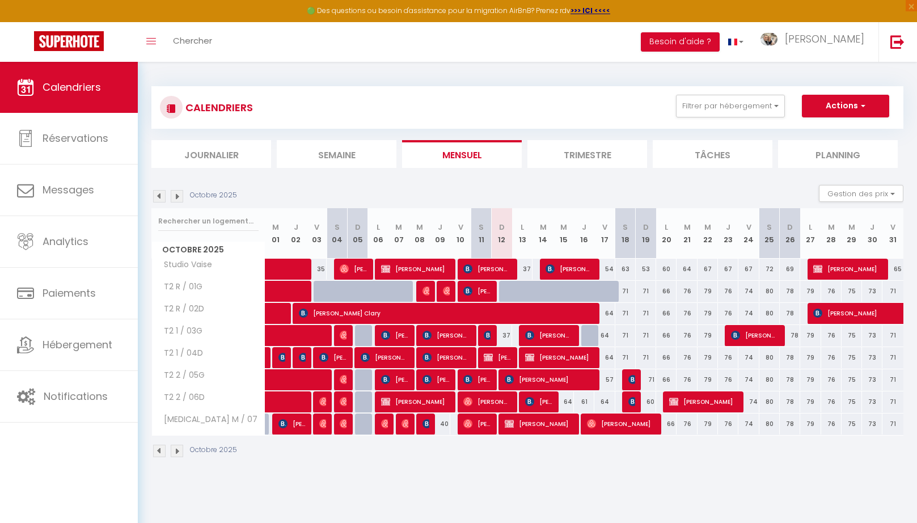
select select "1"
select select
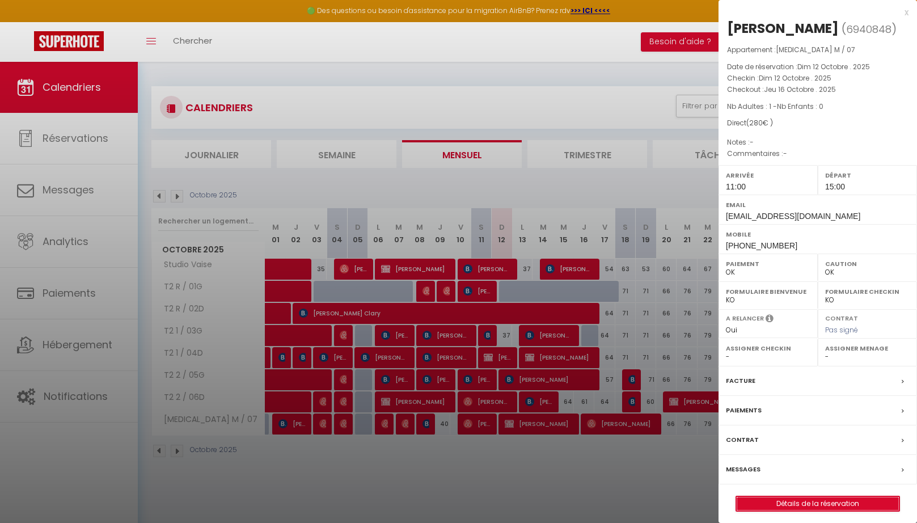
click at [795, 500] on link "Détails de la réservation" at bounding box center [817, 503] width 163 height 15
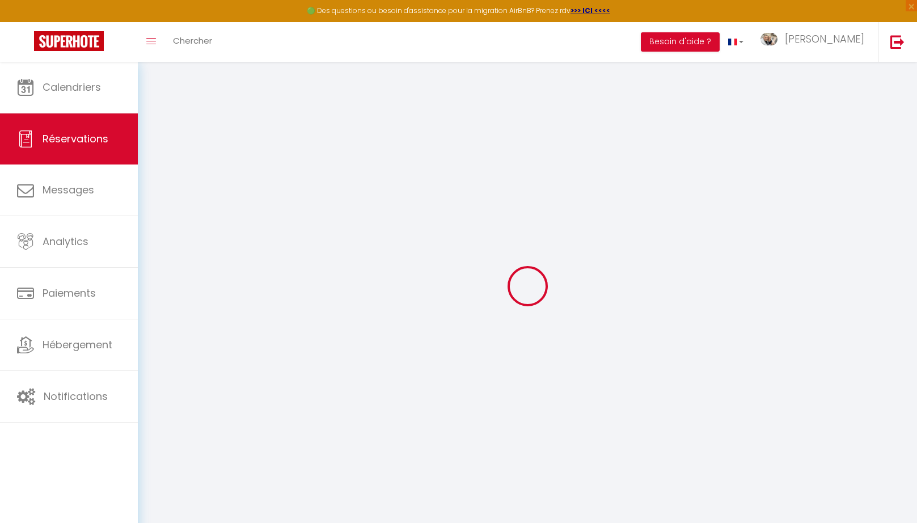
type input "Sami"
type input "Nbouhou"
type input "saminbh84000@outlook.fr"
type input "+33646559264"
select select "FR"
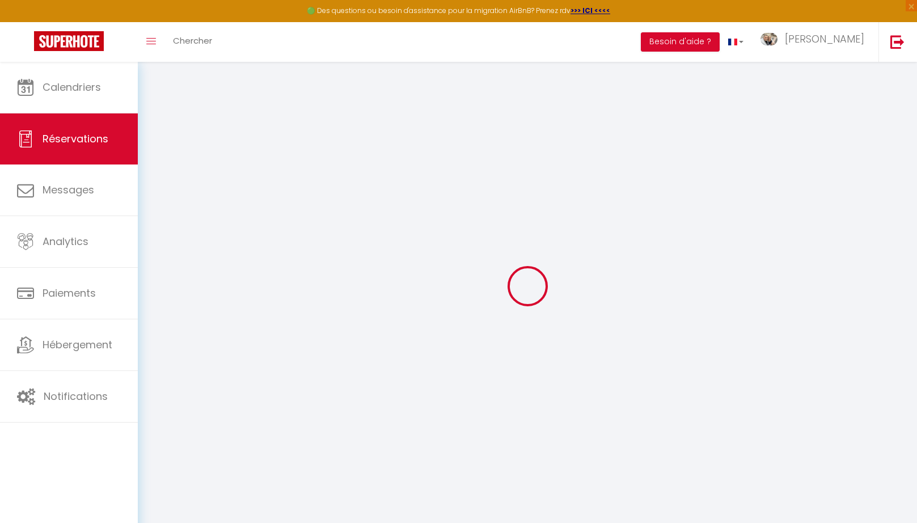
select select "68784"
select select "1"
type input "Dim 12 Octobre 2025"
select select
type input "Jeu 16 Octobre 2025"
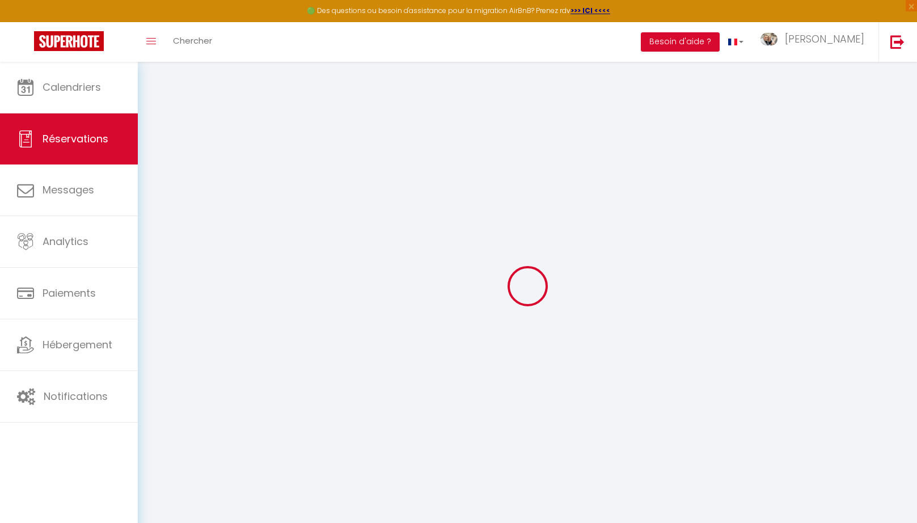
select select
type input "1"
select select "12"
select select "15"
type input "280"
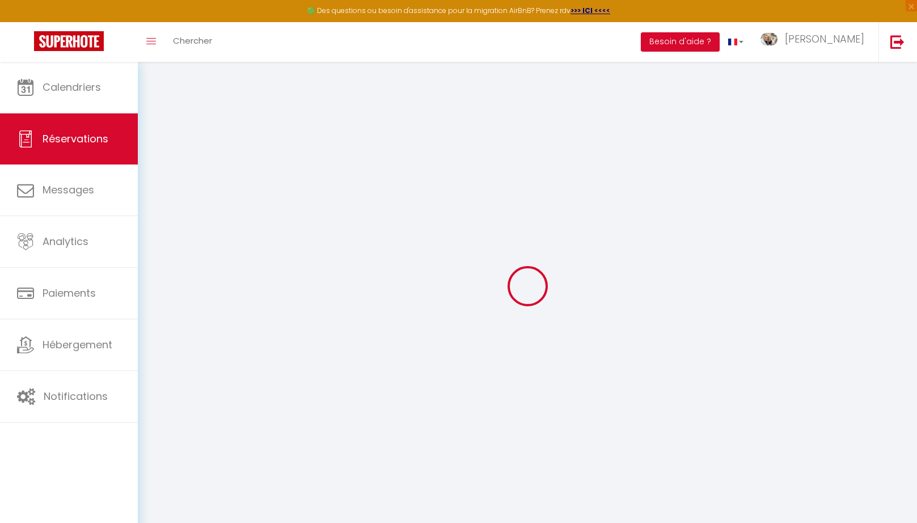
checkbox input "false"
type input "0"
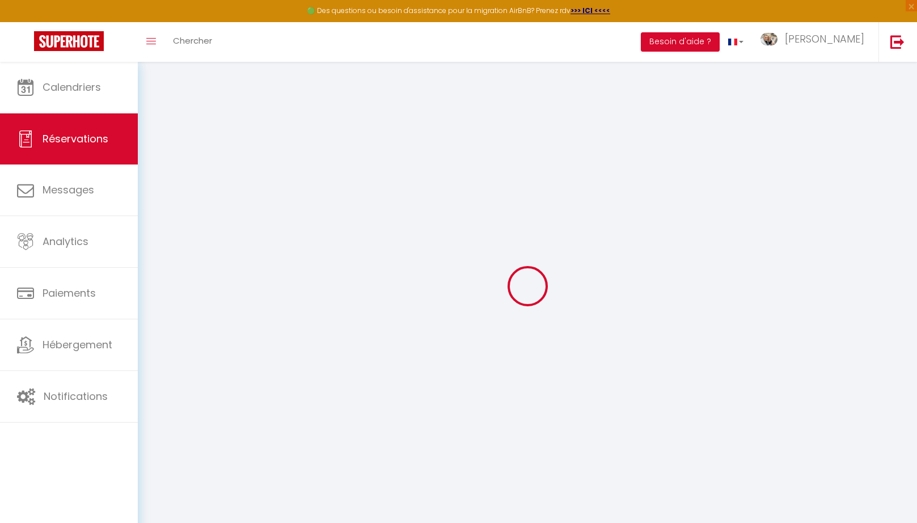
select select
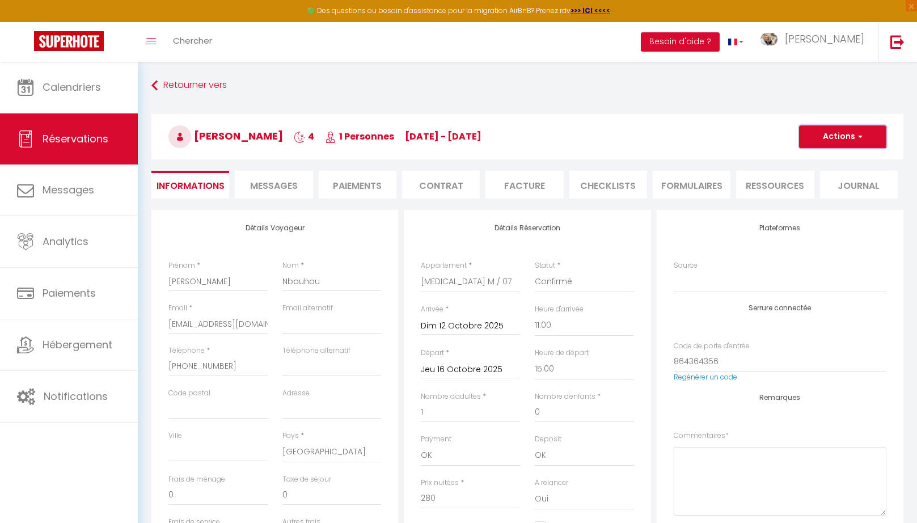
click at [852, 134] on button "Actions" at bounding box center [842, 136] width 87 height 23
click at [825, 175] on link "Dupliquer" at bounding box center [832, 176] width 90 height 15
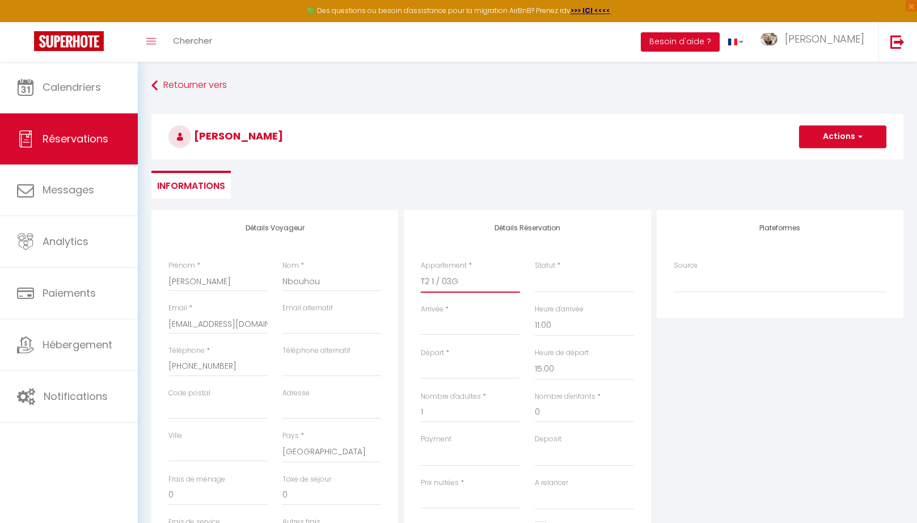
click option "T2 1 / 03G" at bounding box center [0, 0] width 0 height 0
click at [535, 271] on select "Confirmé Non Confirmé Annulé Annulé par le voyageur No Show Request" at bounding box center [584, 282] width 99 height 22
click option "Confirmé" at bounding box center [0, 0] width 0 height 0
click at [467, 328] on input "Arrivée" at bounding box center [470, 326] width 99 height 15
click at [455, 370] on input "Départ" at bounding box center [470, 369] width 99 height 15
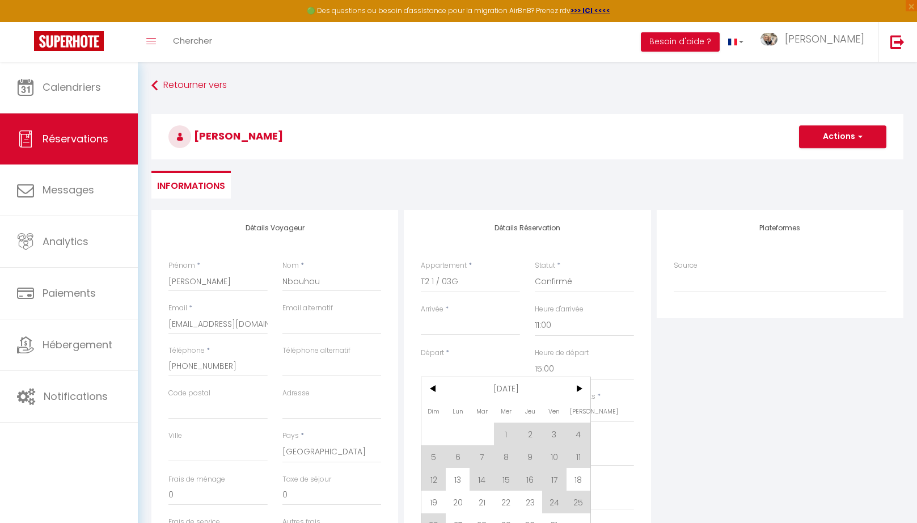
click at [441, 323] on input "Arrivée" at bounding box center [470, 326] width 99 height 15
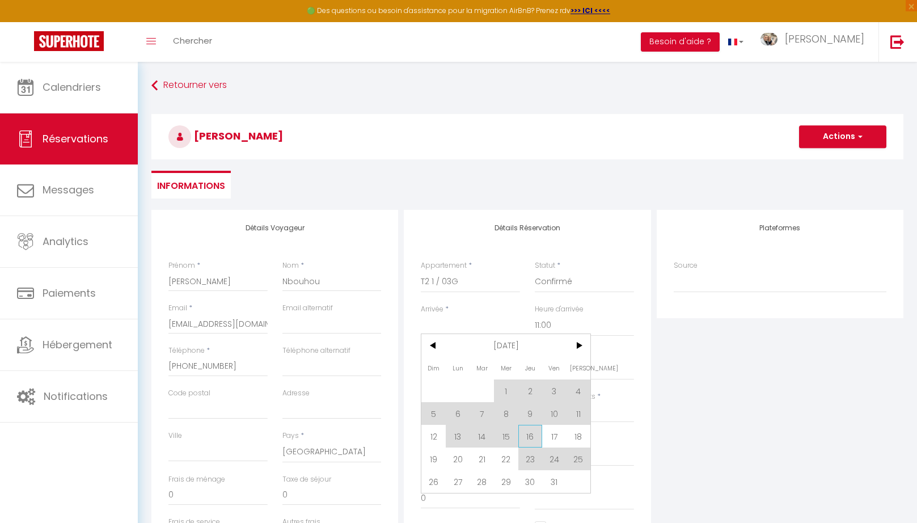
click at [530, 441] on span "16" at bounding box center [530, 436] width 24 height 23
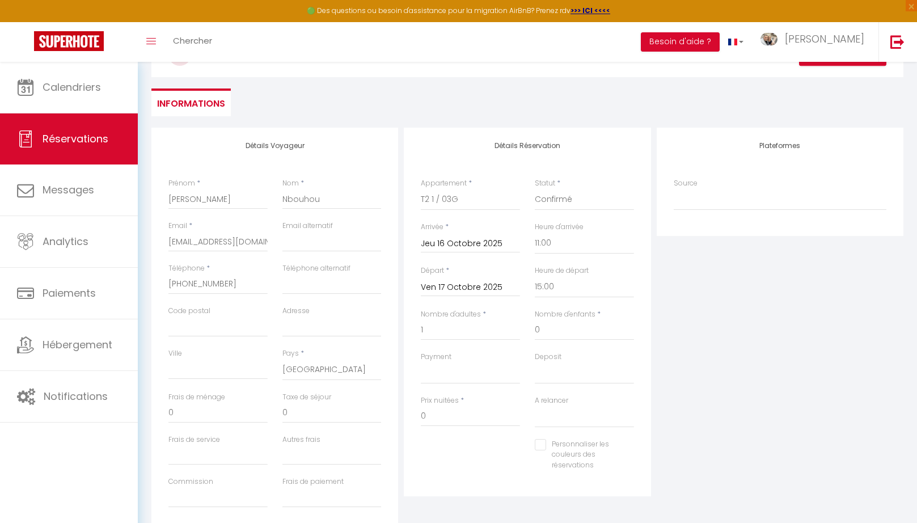
scroll to position [171, 0]
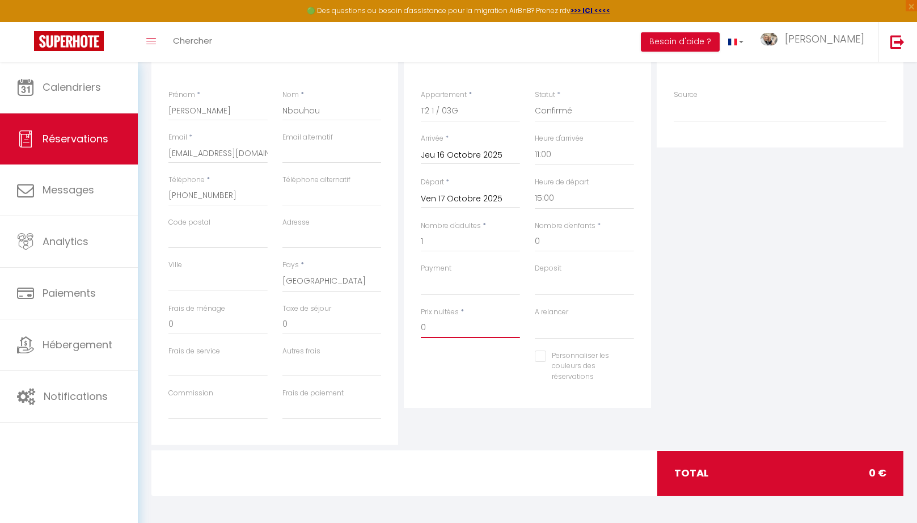
drag, startPoint x: 465, startPoint y: 323, endPoint x: 384, endPoint y: 324, distance: 80.5
click at [421, 324] on input "0" at bounding box center [470, 328] width 99 height 20
click at [475, 430] on div "Détails Réservation Appartement * Studio Vaise T2 R / 01G T2 R / 02D T2 1 / 03G…" at bounding box center [527, 241] width 252 height 405
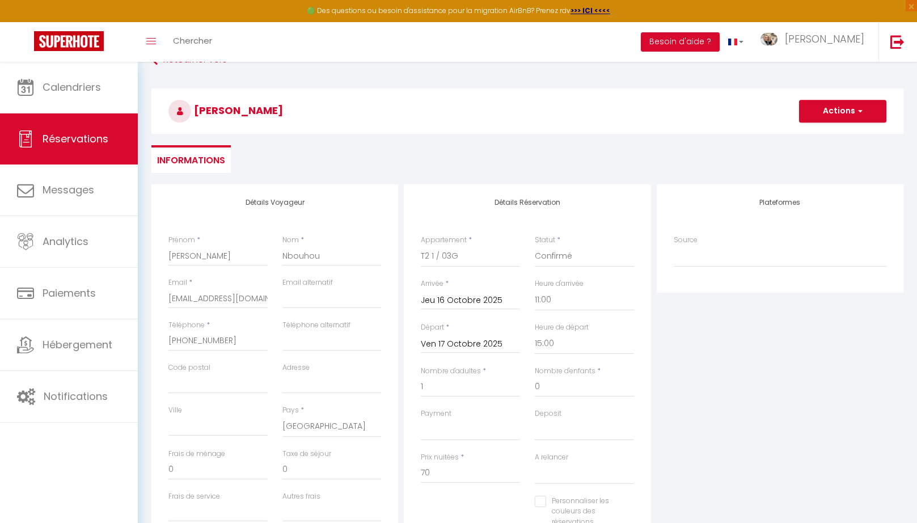
scroll to position [0, 0]
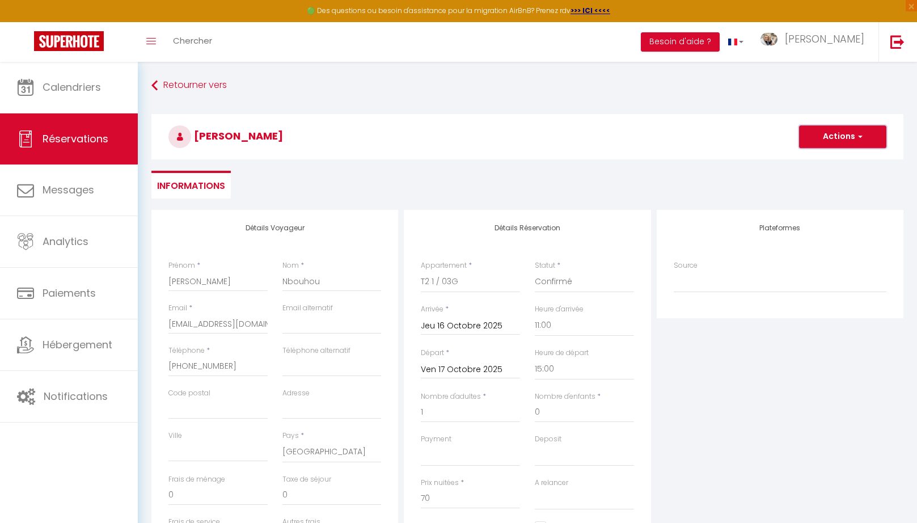
click at [859, 134] on span "button" at bounding box center [858, 137] width 7 height 10
click at [845, 160] on link "Enregistrer" at bounding box center [832, 161] width 90 height 15
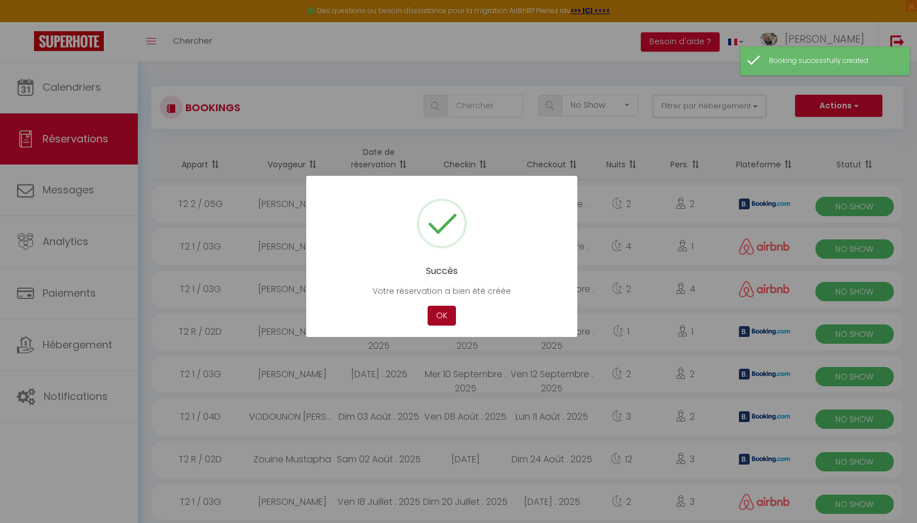
click at [433, 314] on button "OK" at bounding box center [442, 316] width 28 height 20
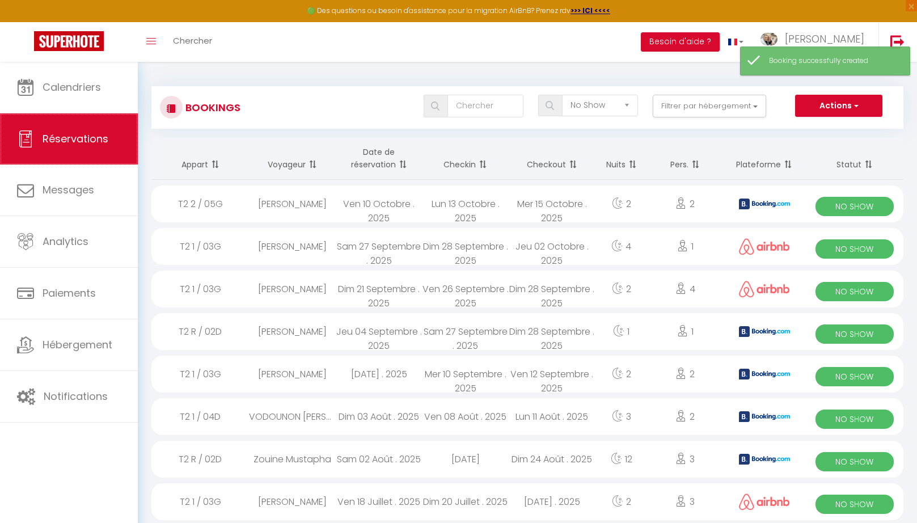
click at [78, 143] on span "Réservations" at bounding box center [76, 139] width 66 height 14
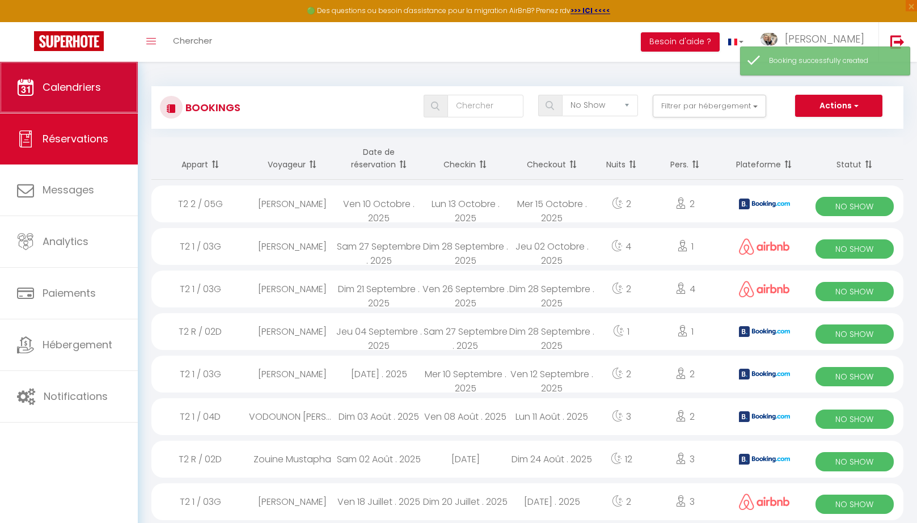
click at [75, 79] on link "Calendriers" at bounding box center [69, 87] width 138 height 51
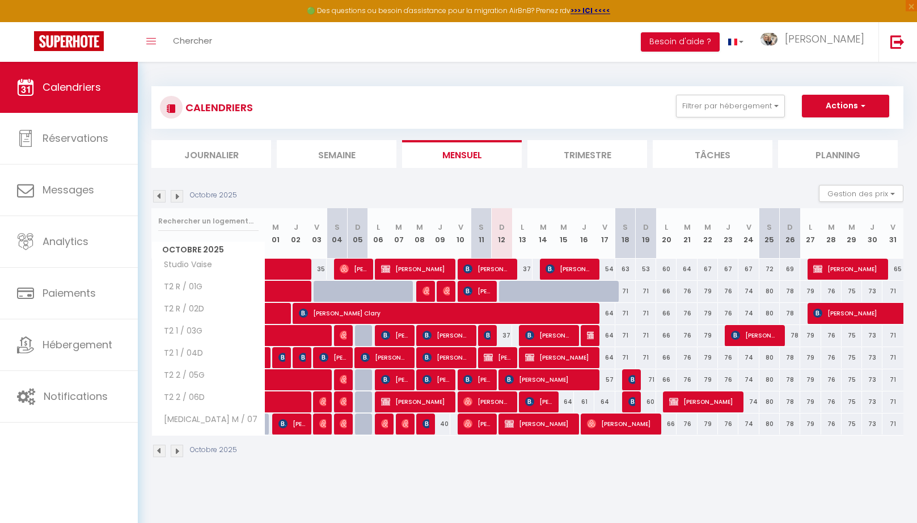
click at [588, 333] on img at bounding box center [591, 335] width 9 height 9
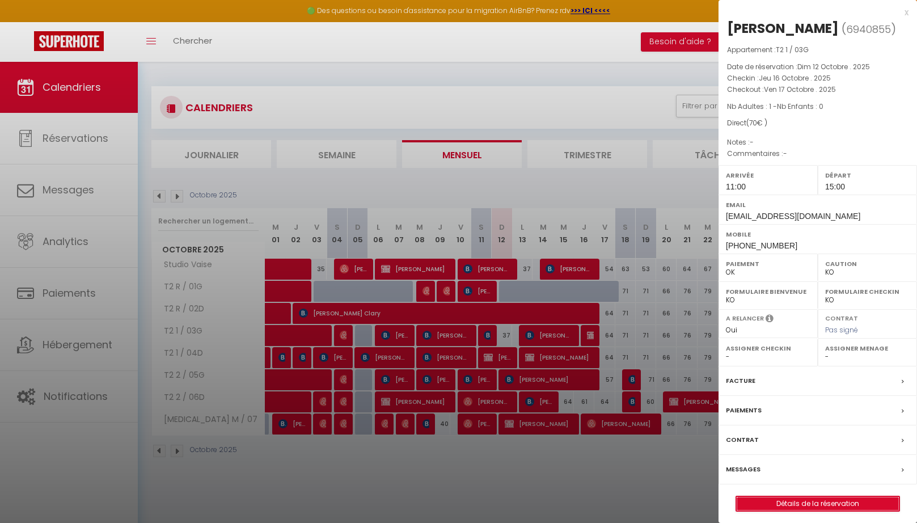
click at [791, 501] on link "Détails de la réservation" at bounding box center [817, 503] width 163 height 15
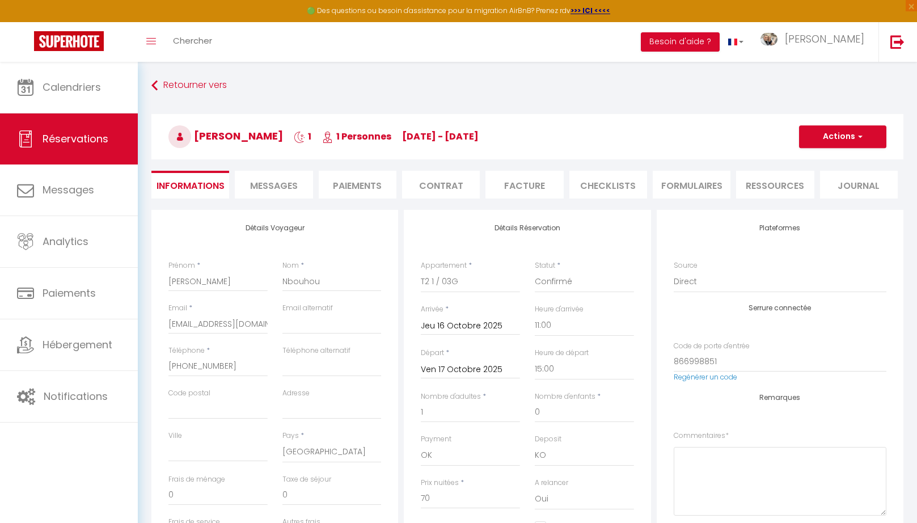
click at [260, 191] on span "Messages" at bounding box center [274, 185] width 48 height 13
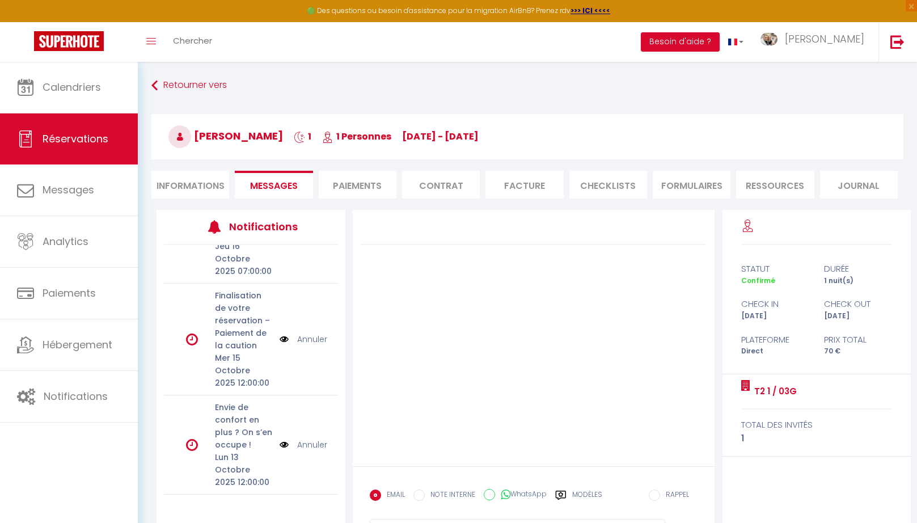
scroll to position [584, 0]
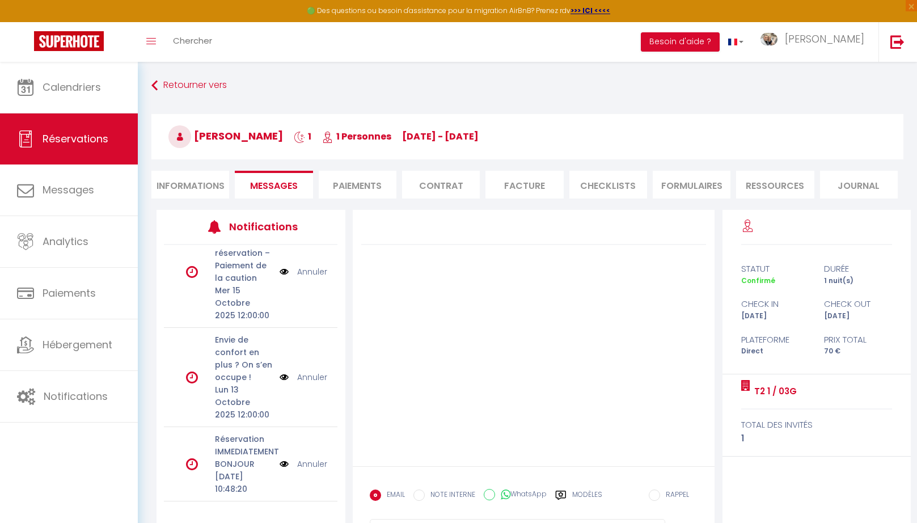
click at [314, 371] on link "Annuler" at bounding box center [312, 377] width 30 height 12
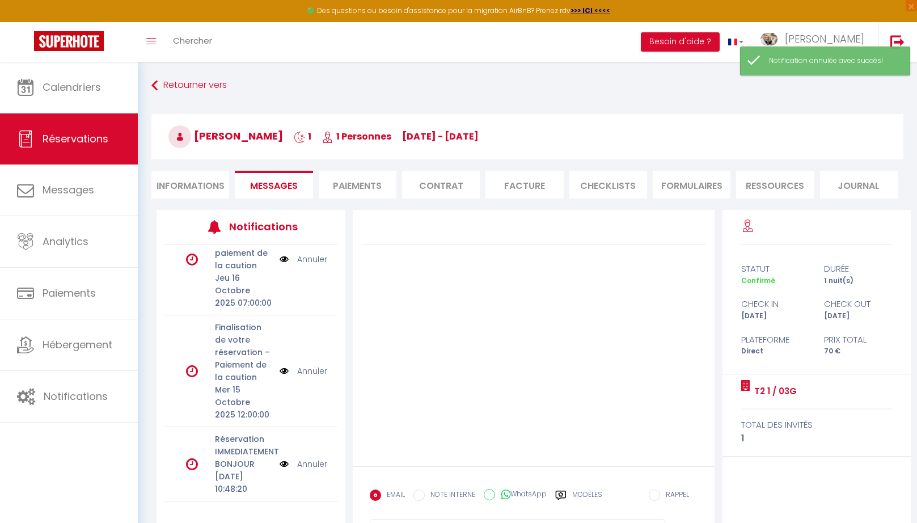
click at [314, 365] on link "Annuler" at bounding box center [312, 371] width 30 height 12
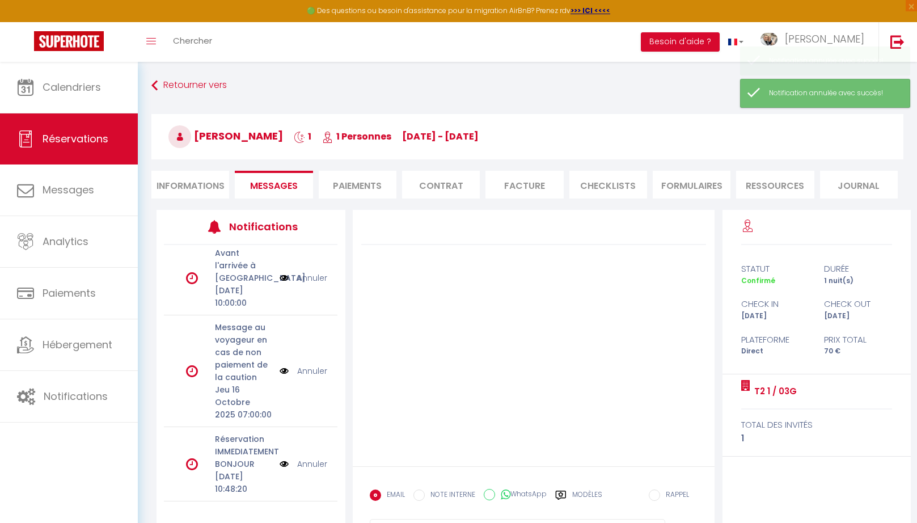
scroll to position [374, 0]
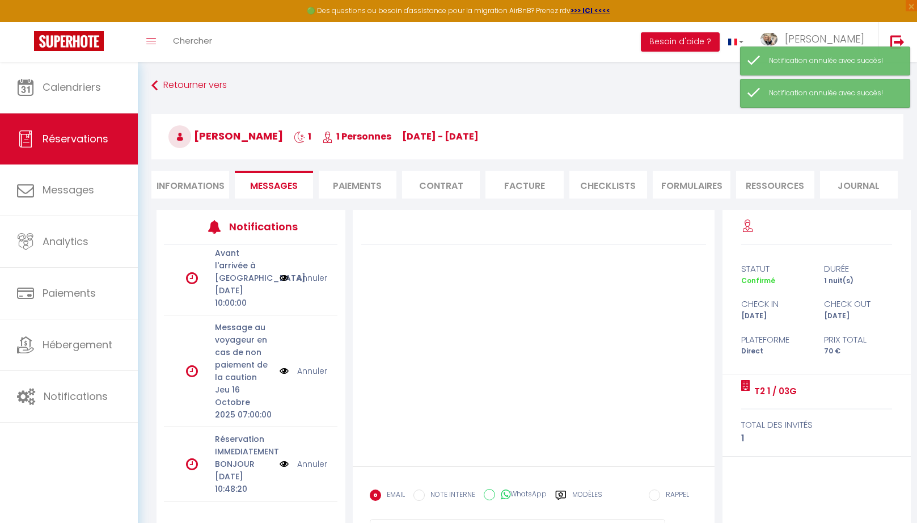
click at [314, 365] on link "Annuler" at bounding box center [312, 371] width 30 height 12
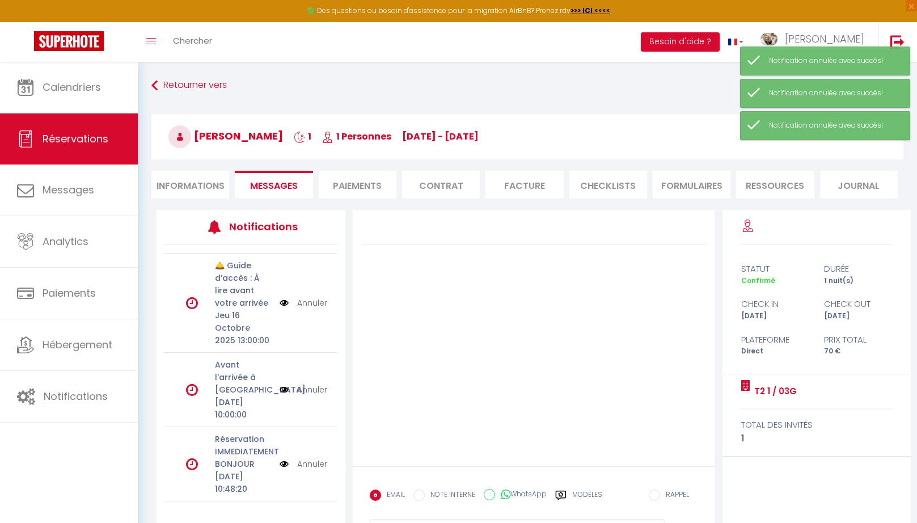
click at [311, 383] on link "Annuler" at bounding box center [312, 389] width 30 height 12
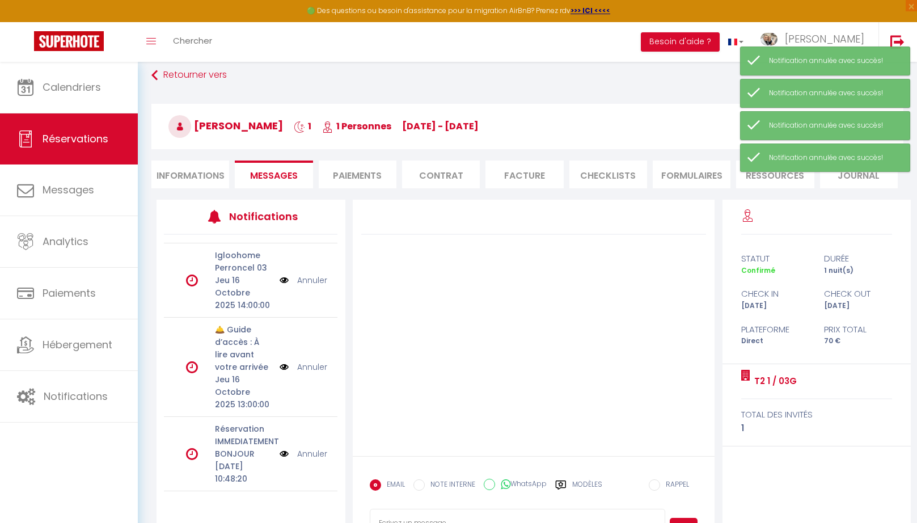
scroll to position [11, 0]
click at [313, 360] on link "Annuler" at bounding box center [312, 366] width 30 height 12
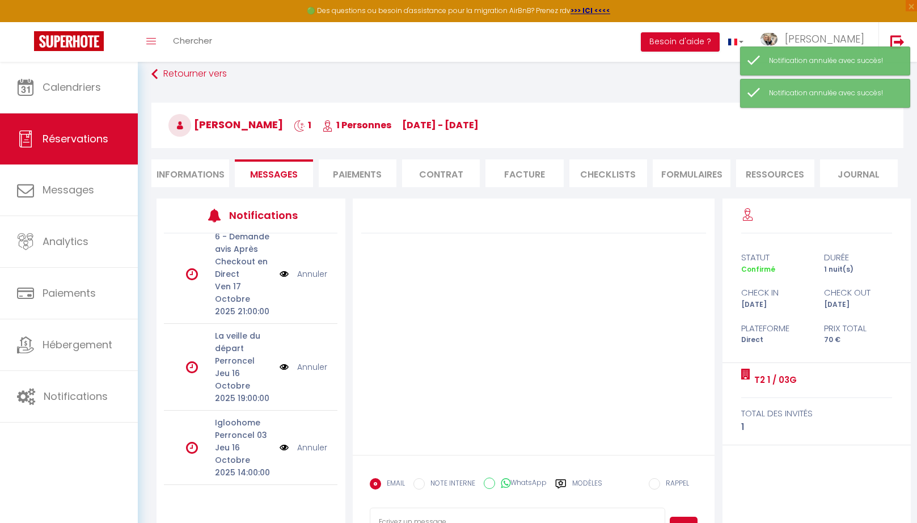
scroll to position [5, 0]
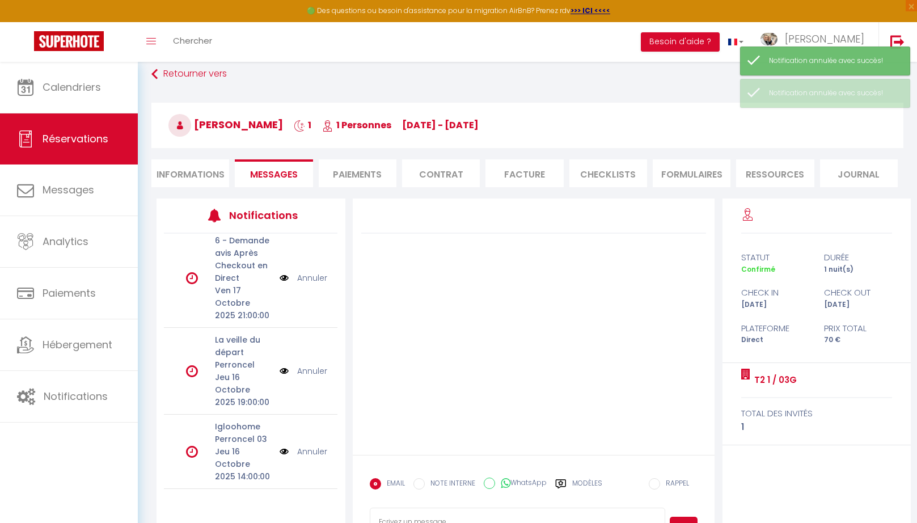
click at [307, 278] on link "Annuler" at bounding box center [312, 278] width 30 height 12
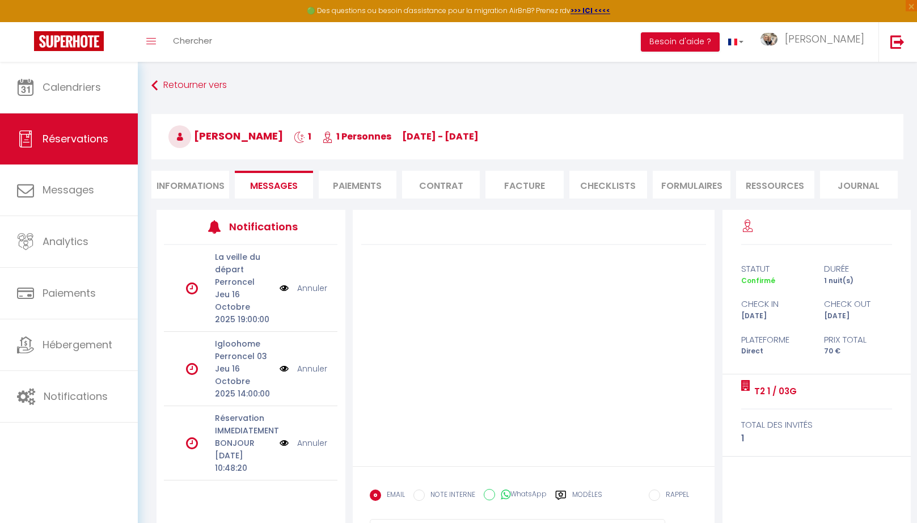
scroll to position [61, 0]
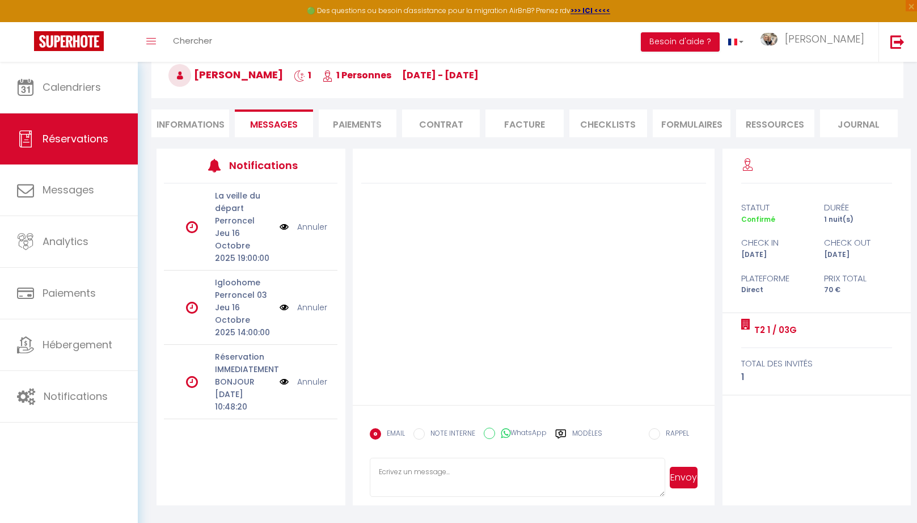
click at [173, 129] on li "Informations" at bounding box center [190, 123] width 78 height 28
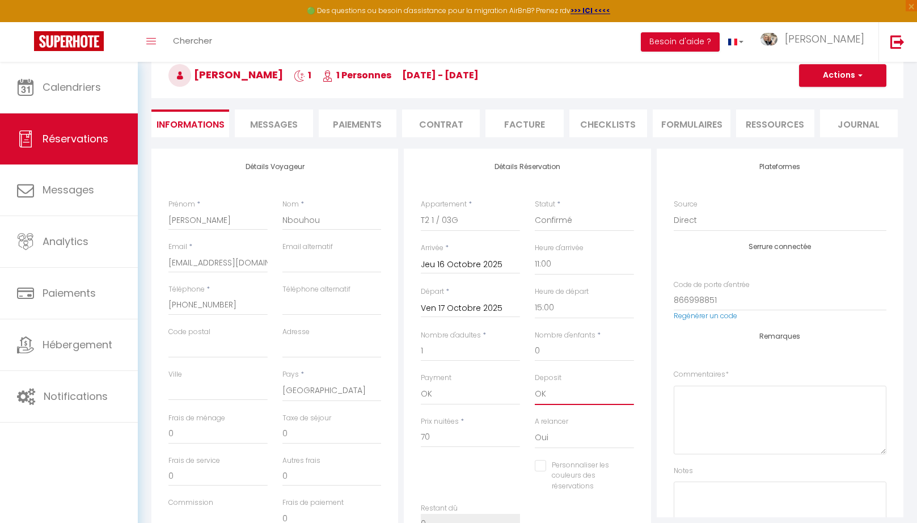
click option "OK" at bounding box center [0, 0] width 0 height 0
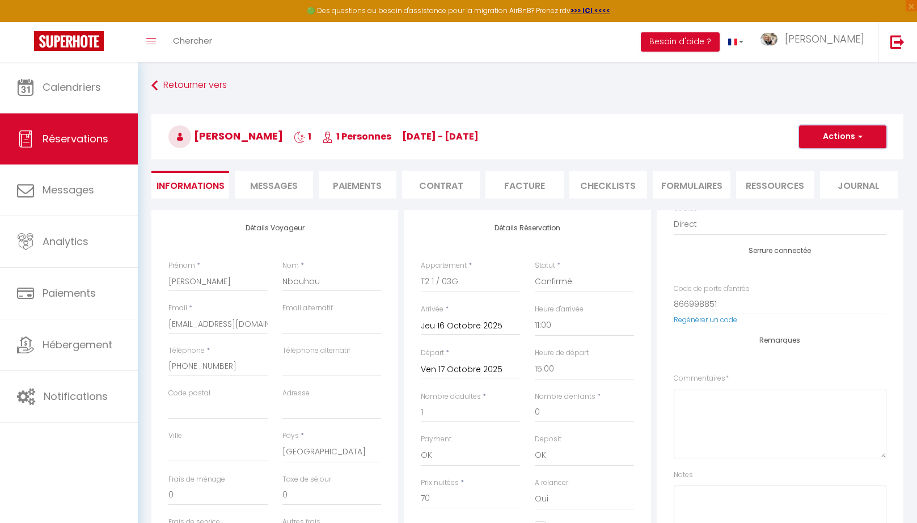
click at [844, 141] on button "Actions" at bounding box center [842, 136] width 87 height 23
click at [826, 163] on link "Enregistrer" at bounding box center [832, 161] width 90 height 15
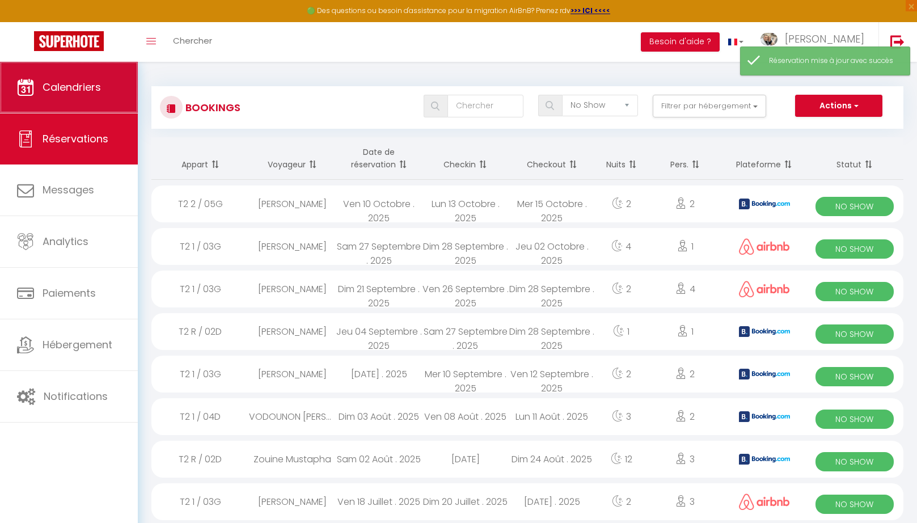
click at [52, 99] on link "Calendriers" at bounding box center [69, 87] width 138 height 51
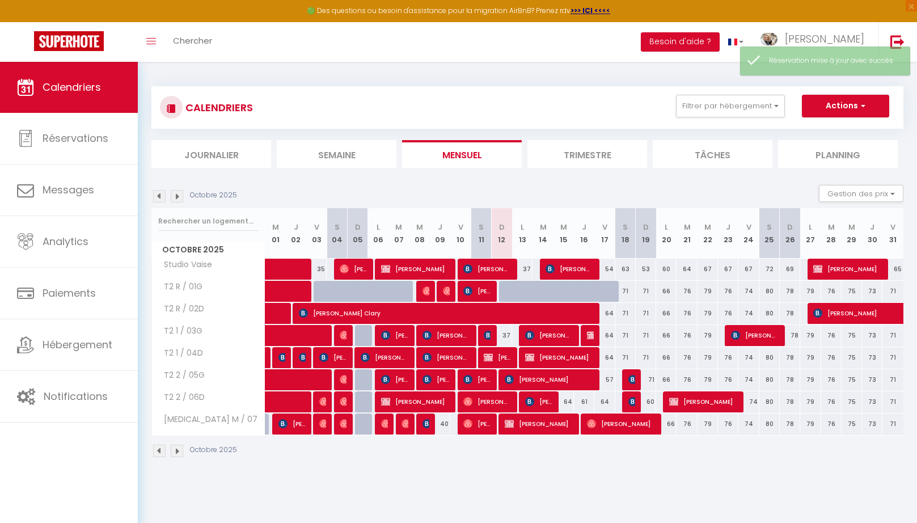
click at [508, 422] on img at bounding box center [509, 423] width 9 height 9
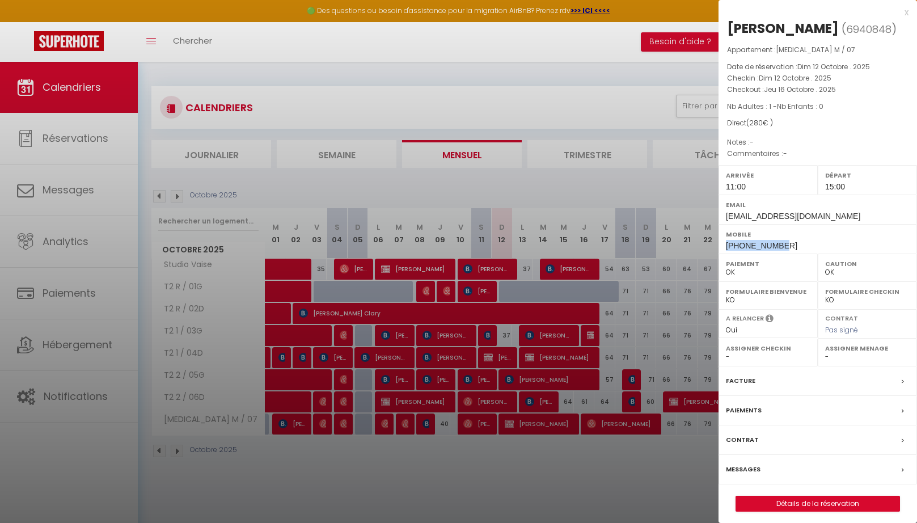
drag, startPoint x: 783, startPoint y: 246, endPoint x: 725, endPoint y: 247, distance: 57.9
click at [725, 247] on div "Mobile +33646559264" at bounding box center [818, 238] width 198 height 29
copy span "+33646559264"
click at [590, 478] on div at bounding box center [458, 261] width 917 height 523
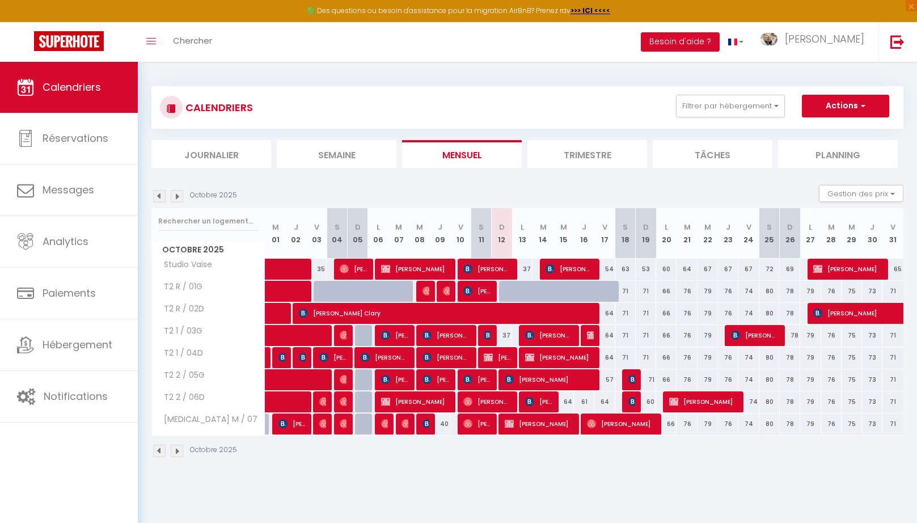
click at [471, 286] on img at bounding box center [467, 290] width 9 height 9
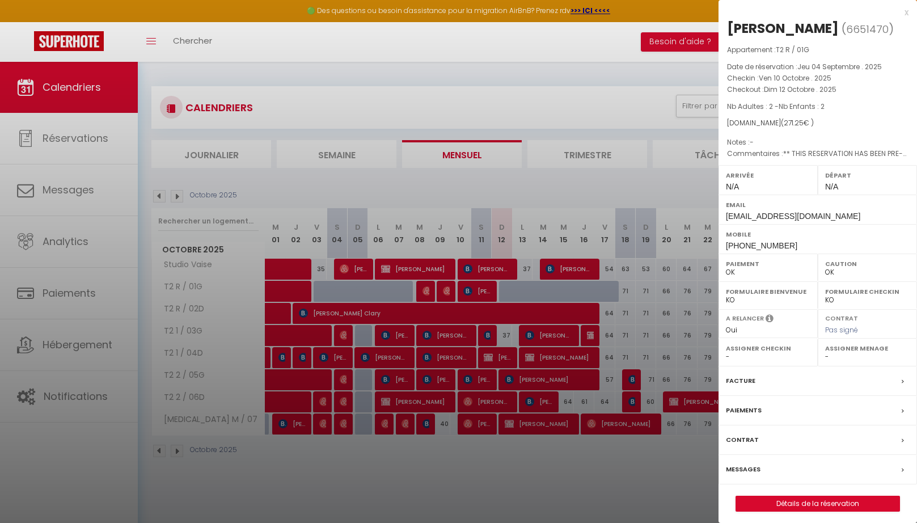
click at [477, 422] on div at bounding box center [458, 261] width 917 height 523
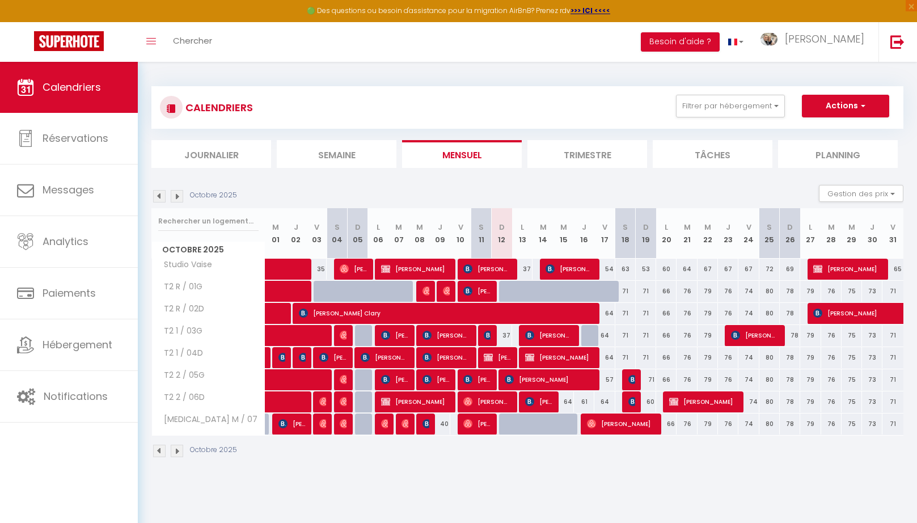
click at [505, 426] on div at bounding box center [509, 424] width 20 height 22
type input "37"
select select "1"
type input "Dim 12 Octobre 2025"
type input "Lun 13 Octobre 2025"
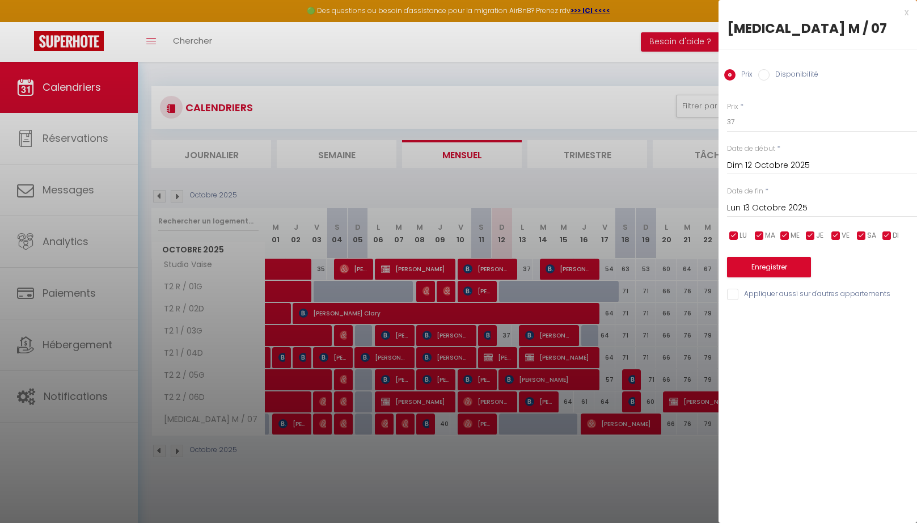
click at [768, 76] on input "Disponibilité" at bounding box center [763, 74] width 11 height 11
radio input "true"
radio input "false"
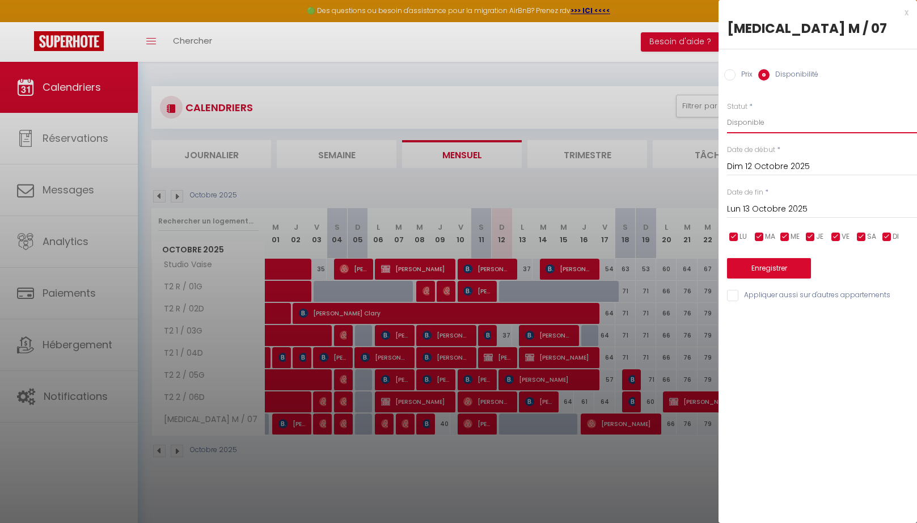
click option "Disponible" at bounding box center [0, 0] width 0 height 0
click at [748, 213] on input "Lun 13 Octobre 2025" at bounding box center [822, 209] width 190 height 15
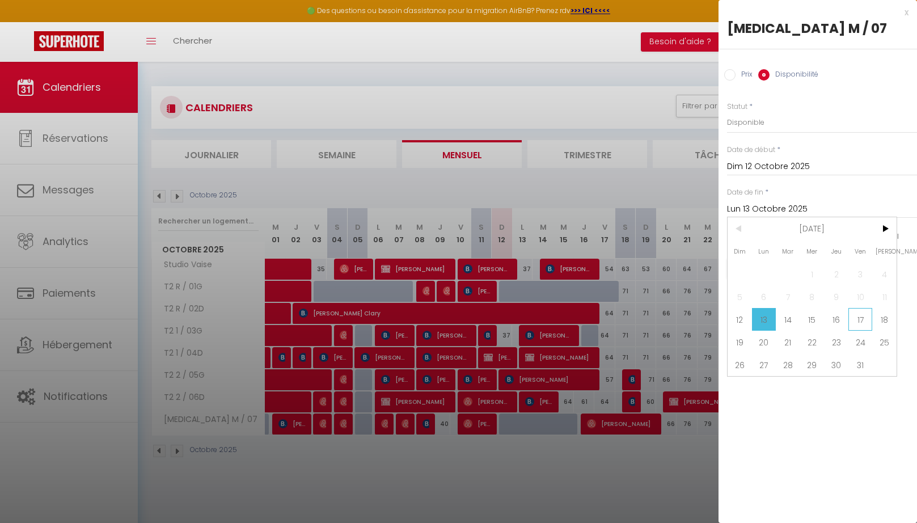
click at [856, 323] on span "17" at bounding box center [860, 319] width 24 height 23
type input "Ven 17 Octobre 2025"
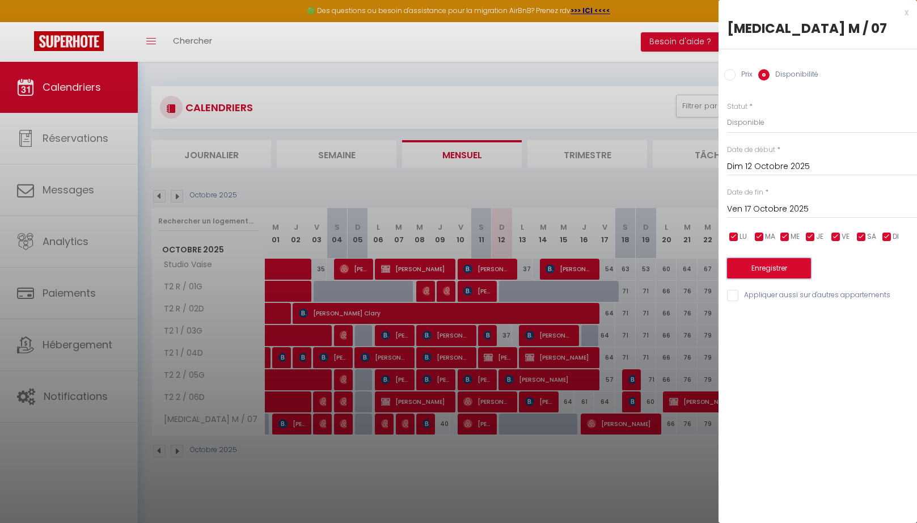
click at [775, 272] on button "Enregistrer" at bounding box center [769, 268] width 84 height 20
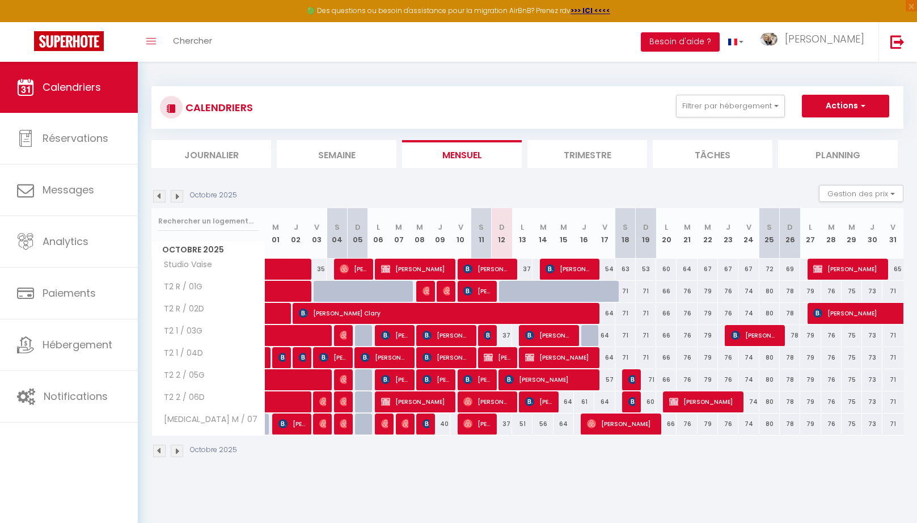
click at [588, 333] on div at bounding box center [591, 336] width 20 height 22
select select "1"
type input "Jeu 16 Octobre 2025"
type input "Ven 17 Octobre 2025"
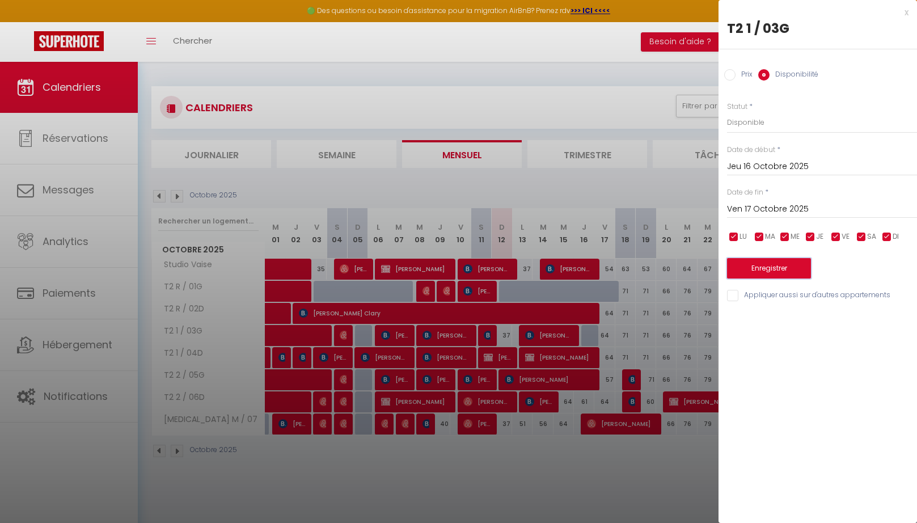
click at [748, 269] on button "Enregistrer" at bounding box center [769, 268] width 84 height 20
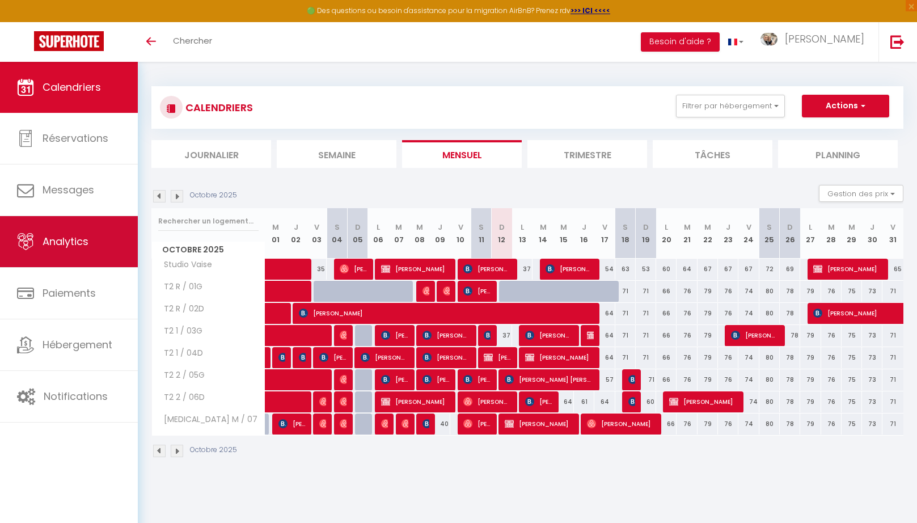
click at [41, 244] on link "Analytics" at bounding box center [69, 241] width 138 height 51
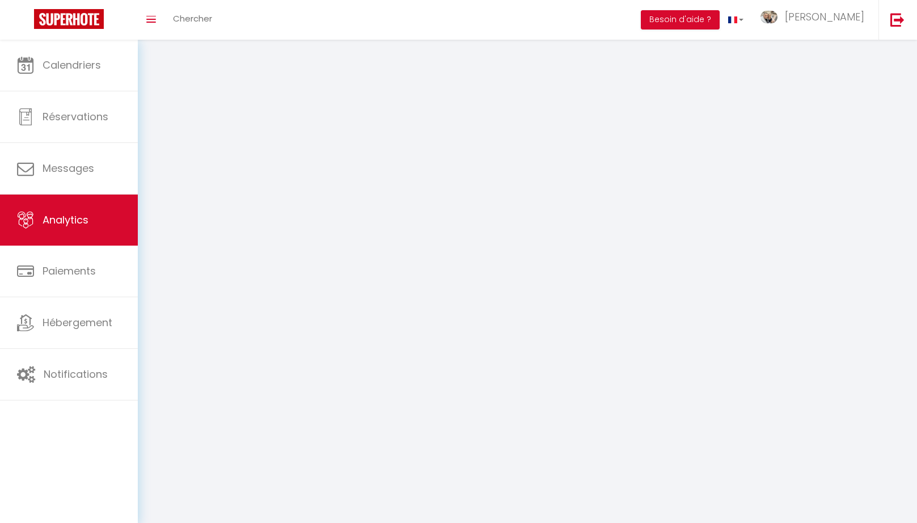
select select "2025"
select select "10"
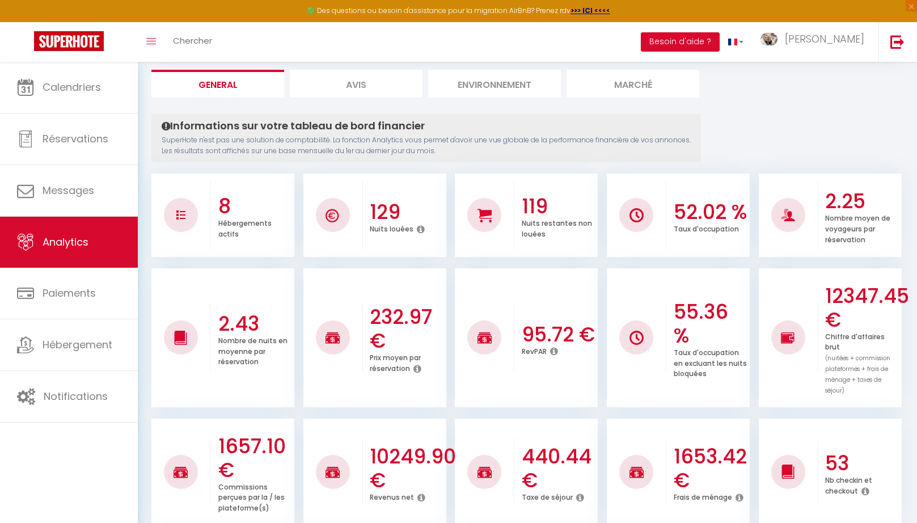
scroll to position [80, 0]
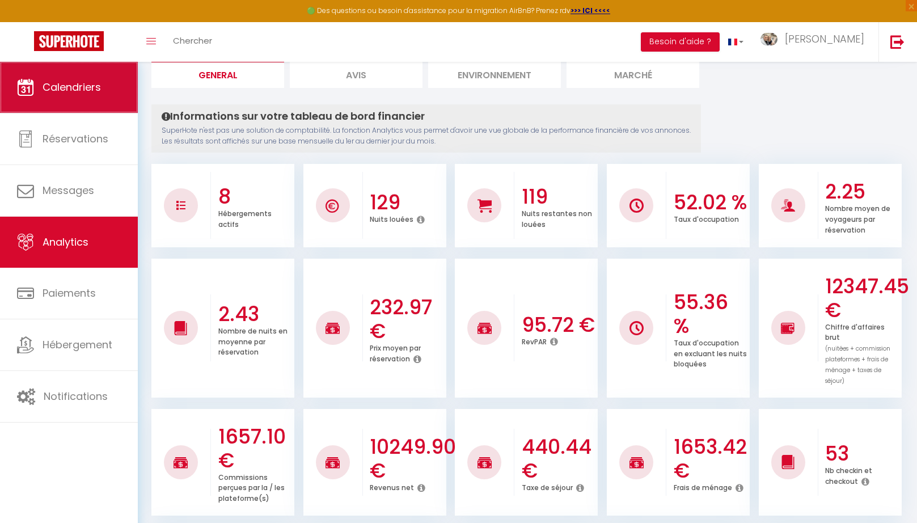
click at [79, 92] on span "Calendriers" at bounding box center [72, 87] width 58 height 14
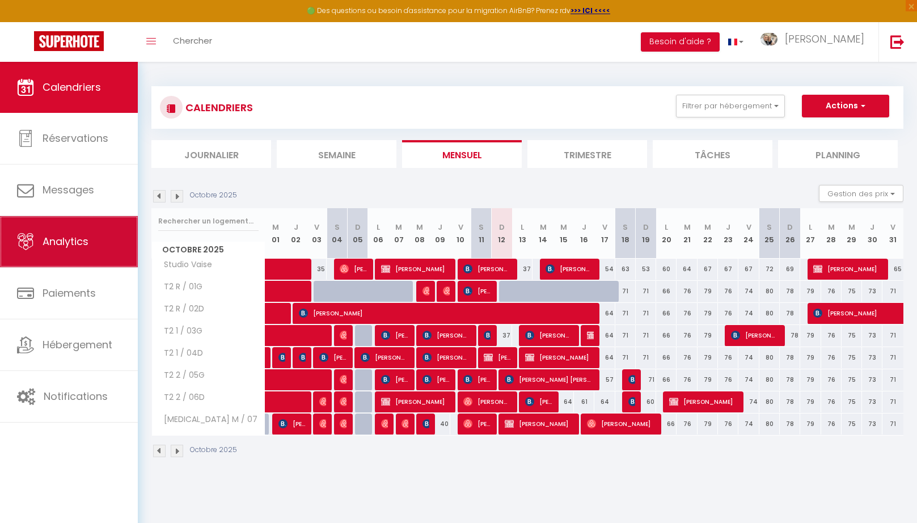
click at [61, 239] on span "Analytics" at bounding box center [66, 241] width 46 height 14
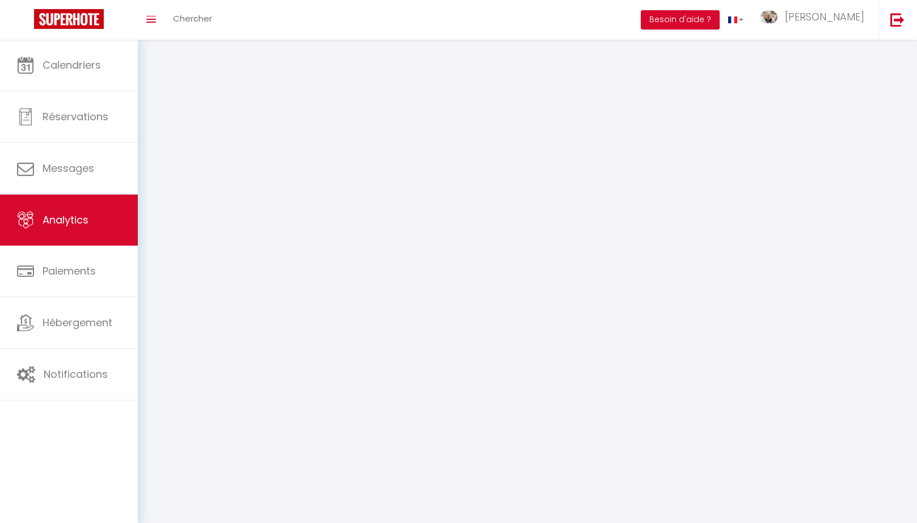
select select "2025"
select select "10"
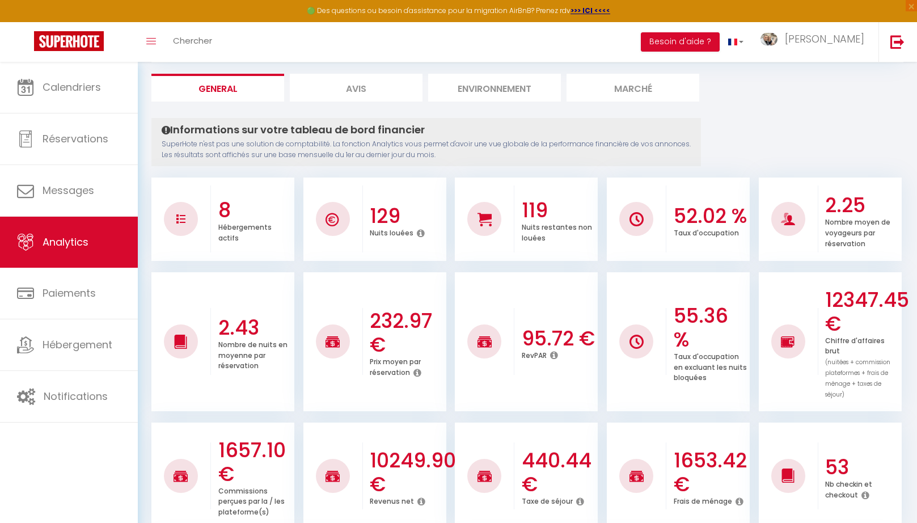
scroll to position [67, 0]
click at [421, 496] on icon at bounding box center [421, 500] width 8 height 9
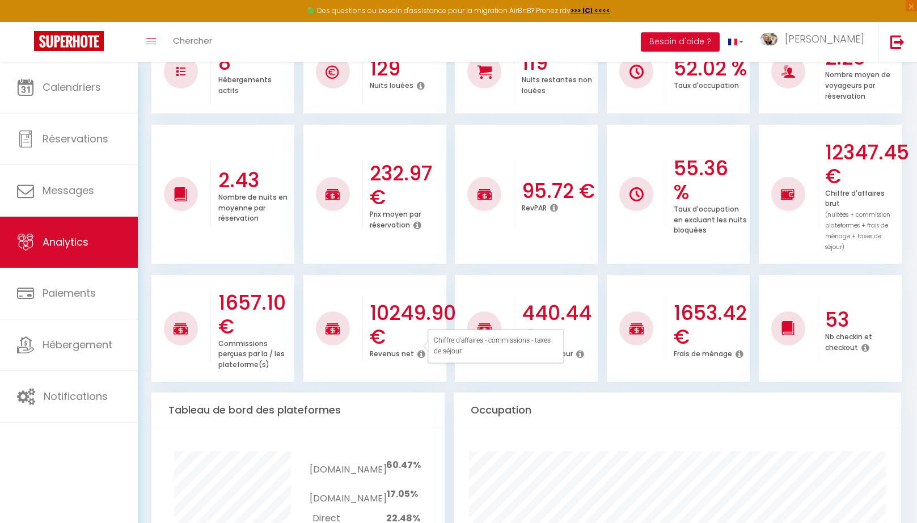
scroll to position [226, 0]
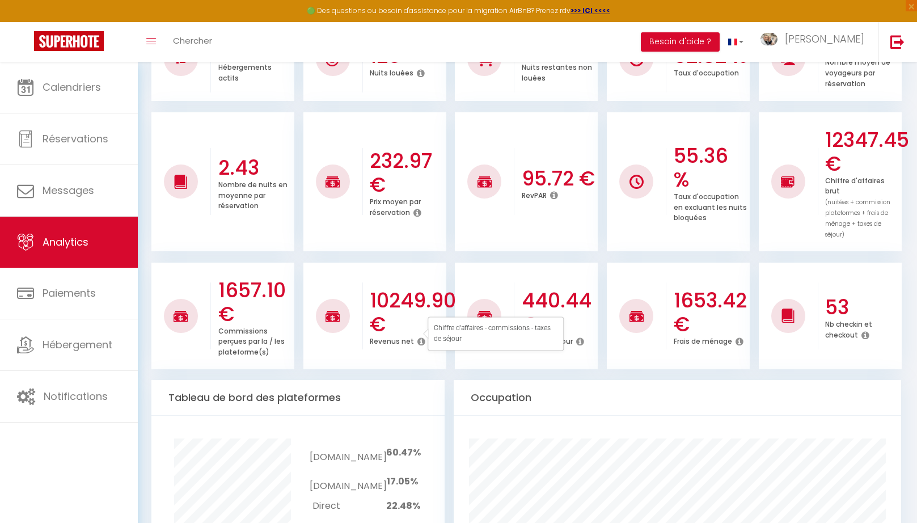
click at [542, 289] on h3 "440.44 €" at bounding box center [558, 313] width 73 height 48
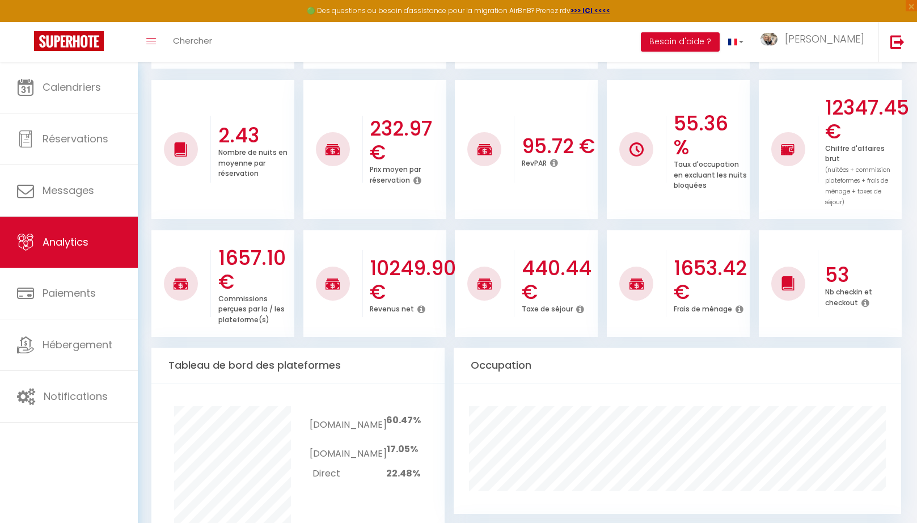
scroll to position [260, 0]
